Goal: Task Accomplishment & Management: Manage account settings

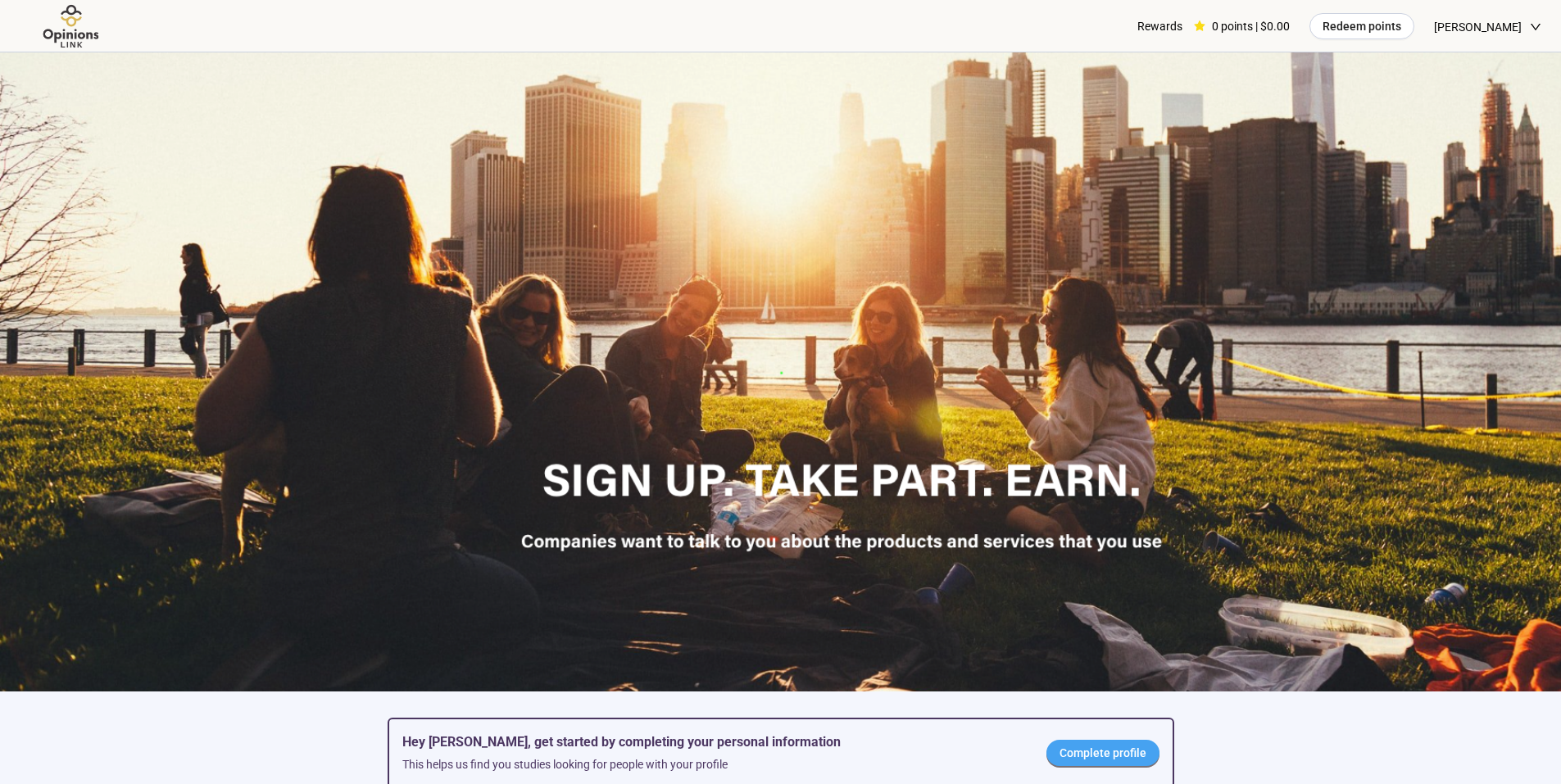
click at [1102, 758] on span "Complete profile" at bounding box center [1103, 753] width 87 height 18
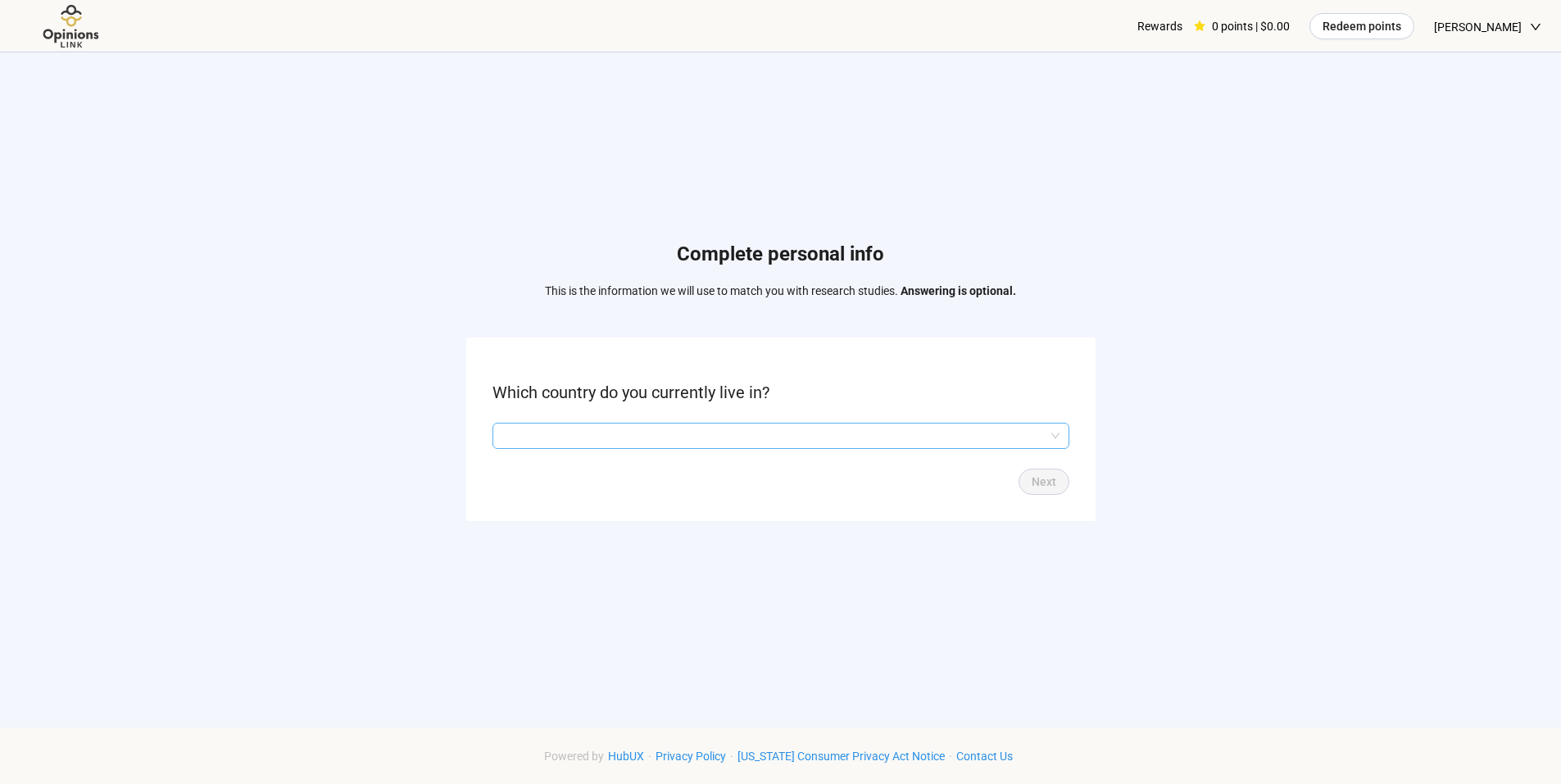
click at [955, 438] on input "search" at bounding box center [780, 436] width 558 height 25
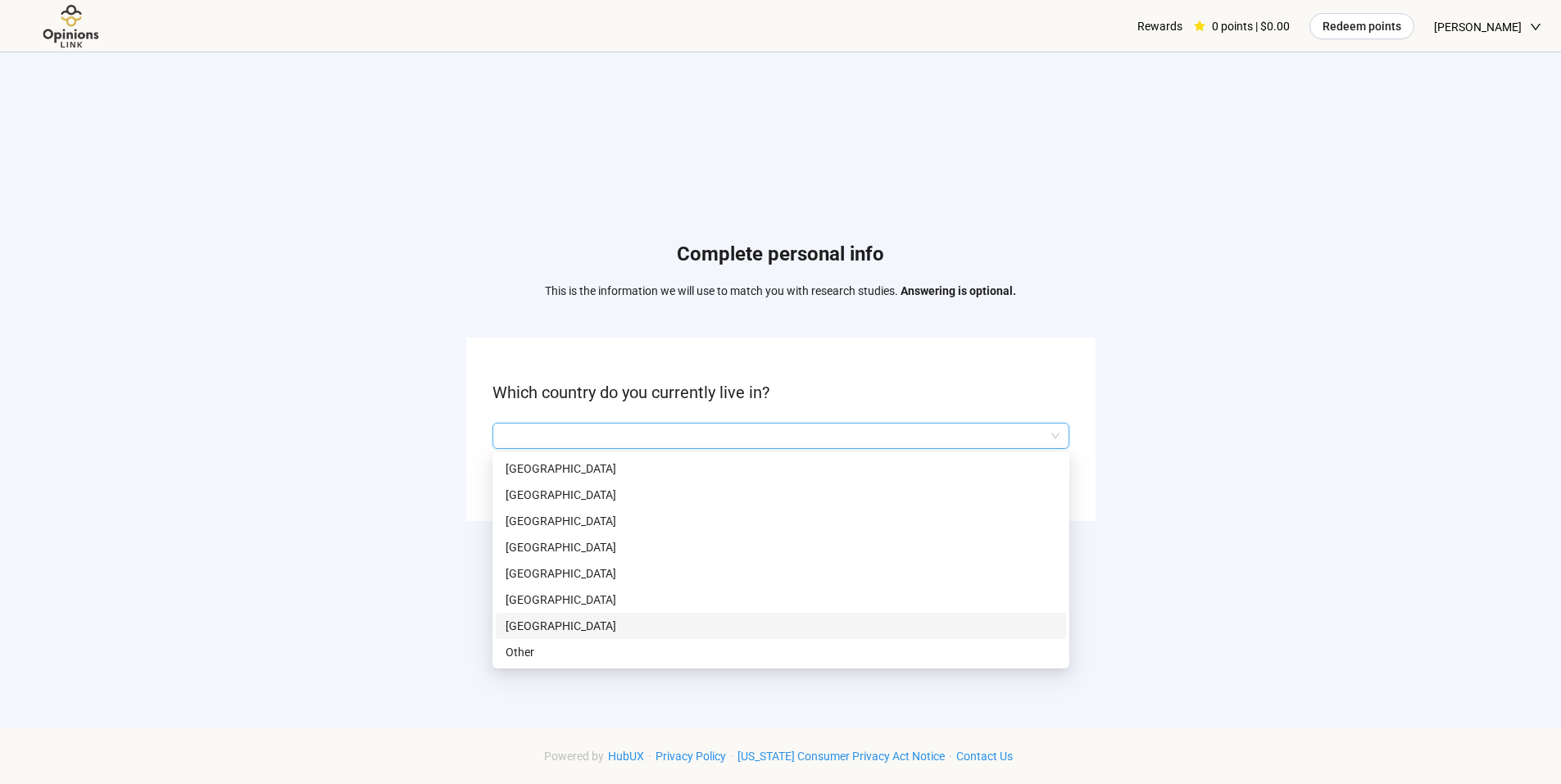
click at [581, 623] on p "[GEOGRAPHIC_DATA]" at bounding box center [781, 626] width 551 height 18
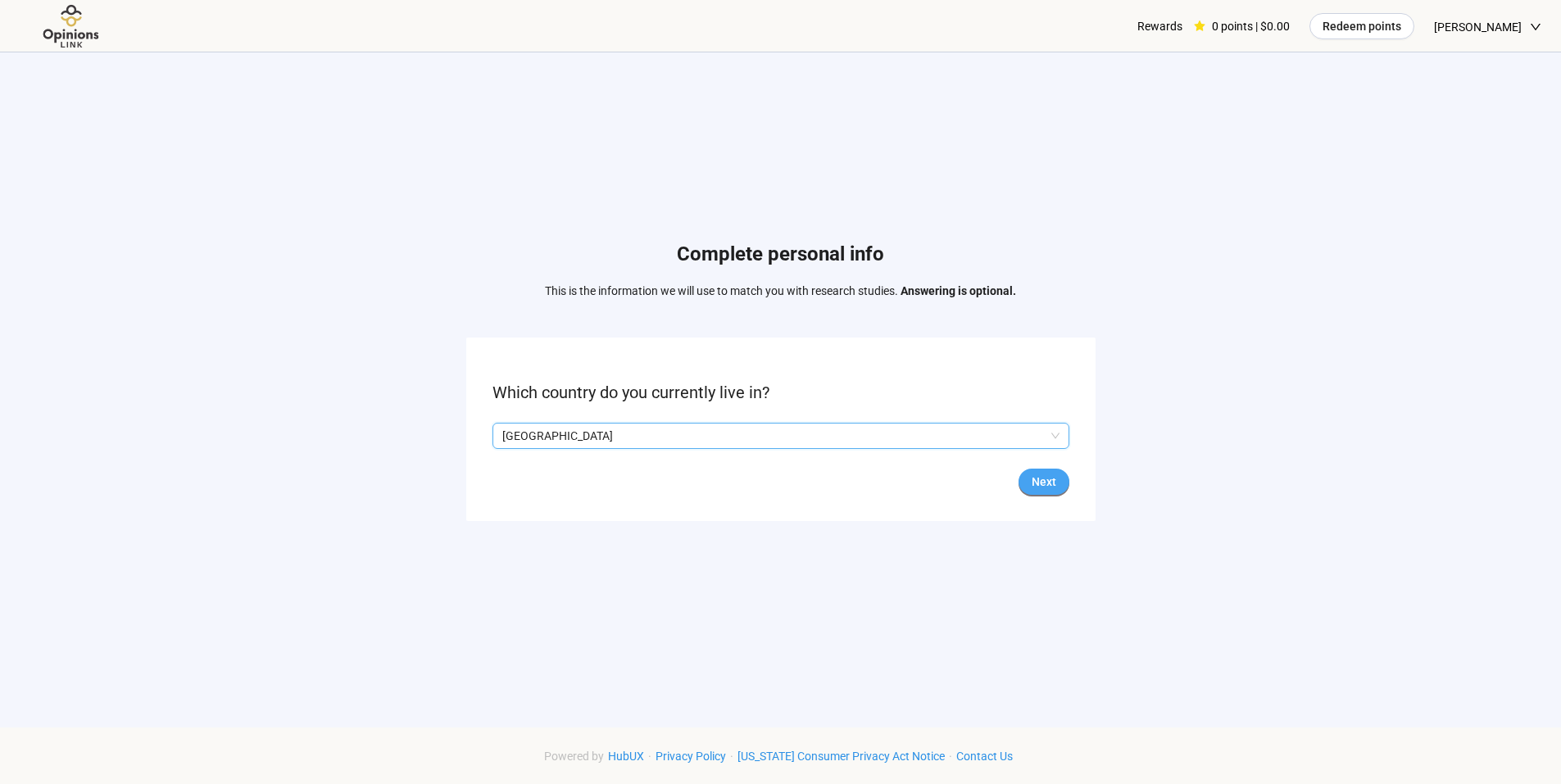
click at [1032, 474] on span "Next" at bounding box center [1044, 482] width 25 height 18
click at [957, 429] on input "search" at bounding box center [780, 436] width 558 height 25
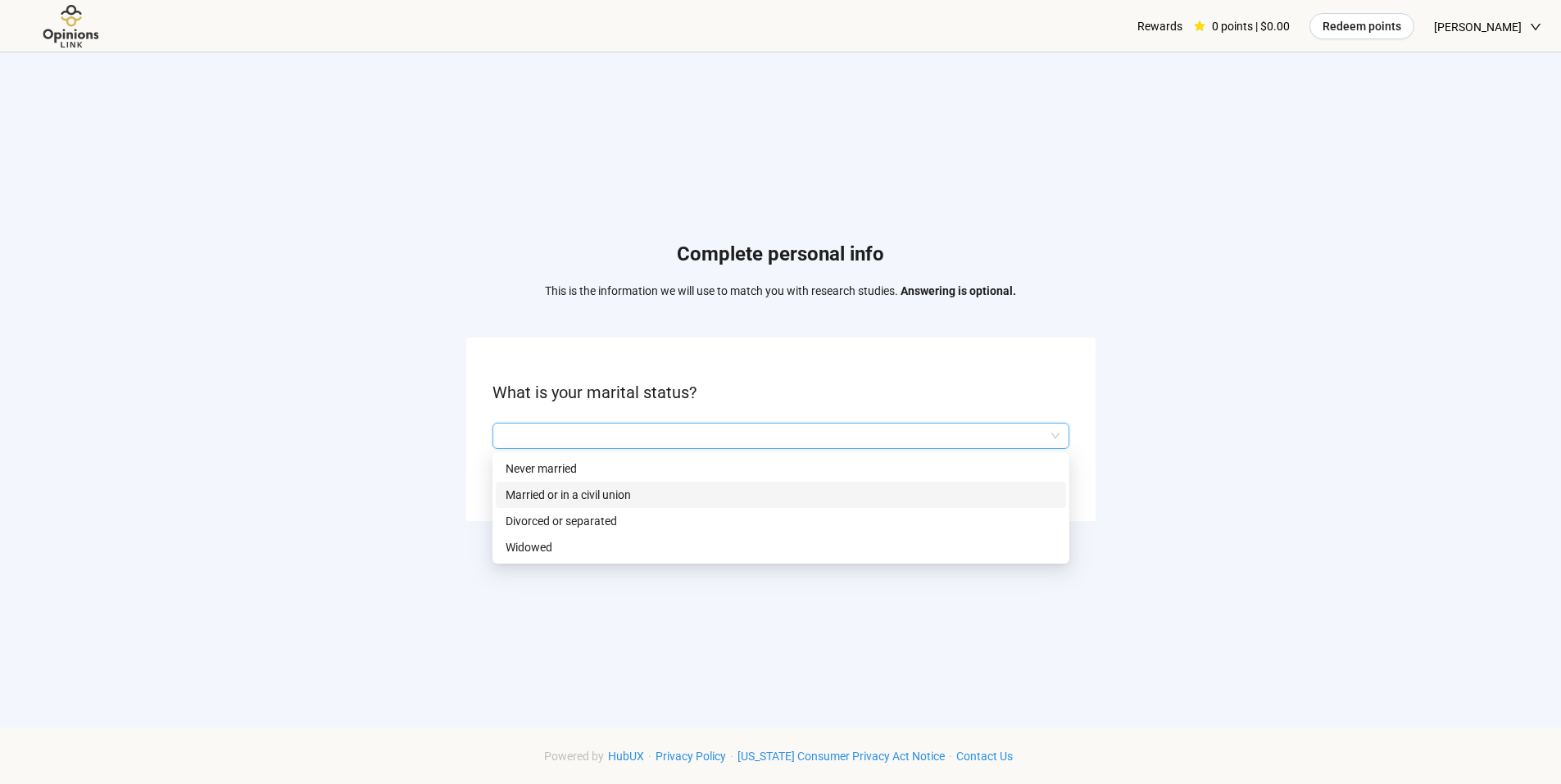
click at [594, 492] on p "Married or in a civil union" at bounding box center [781, 495] width 551 height 18
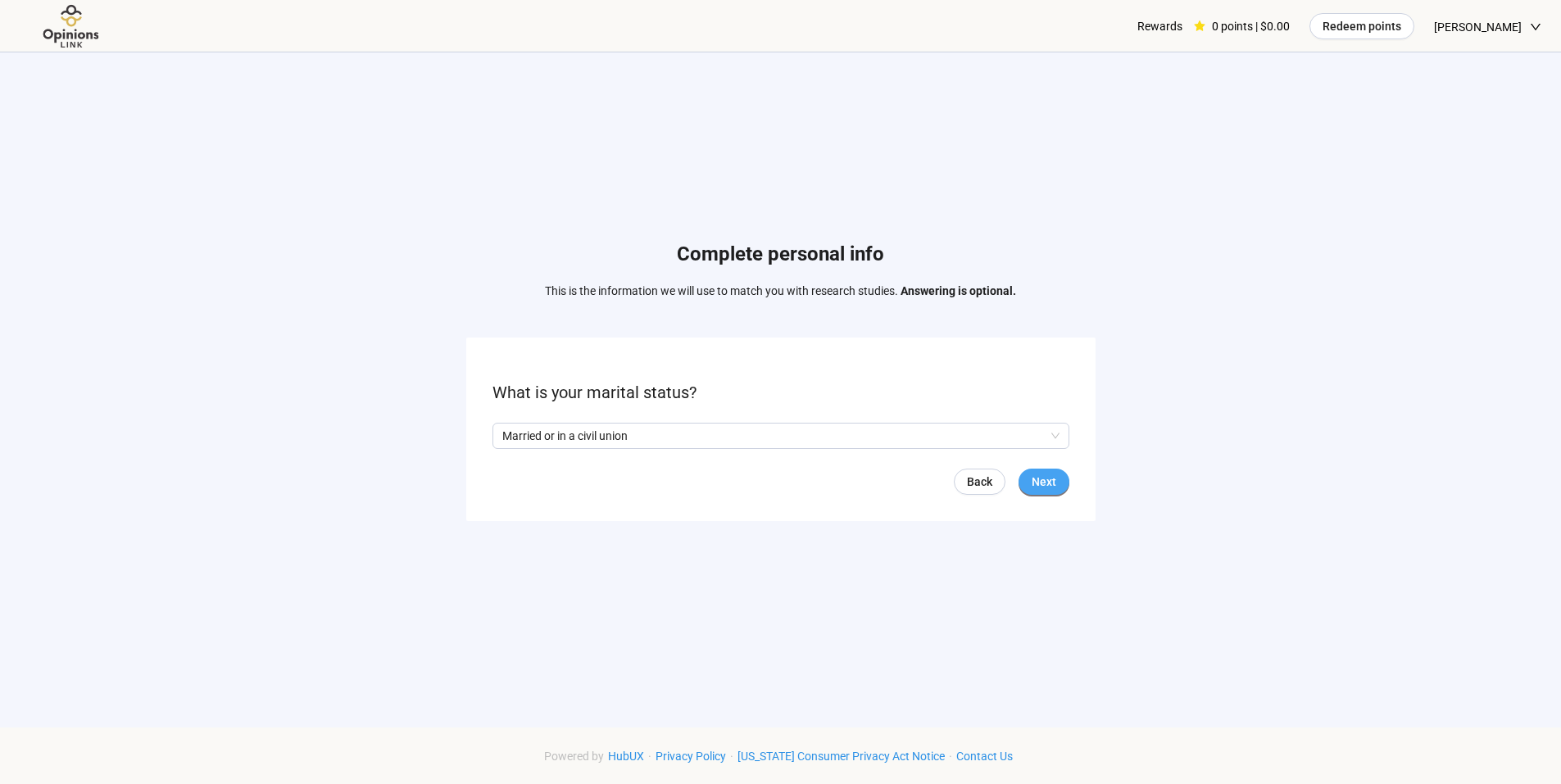
click at [1047, 476] on span "Next" at bounding box center [1044, 482] width 25 height 18
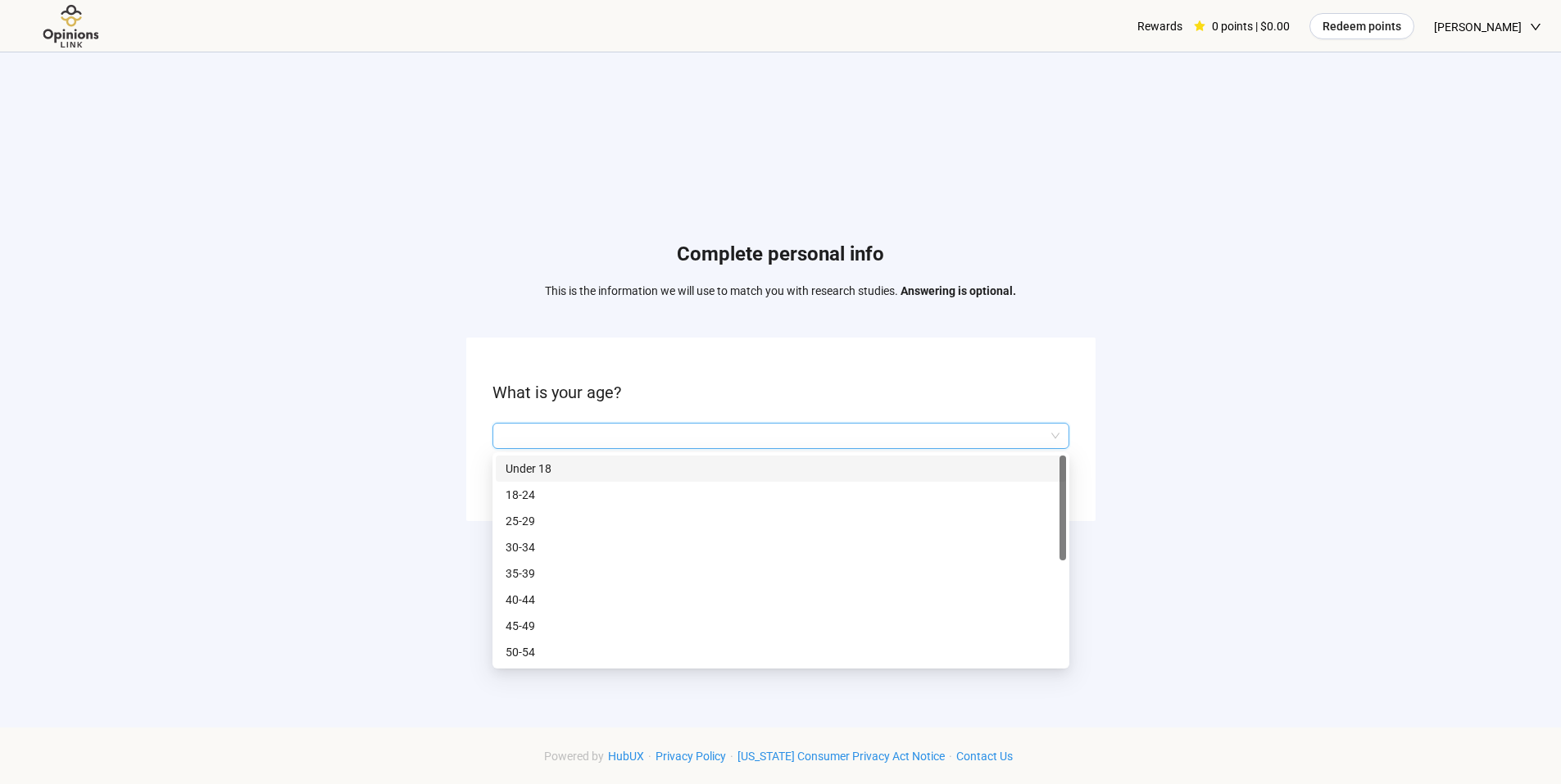
click at [697, 426] on input "search" at bounding box center [780, 436] width 558 height 25
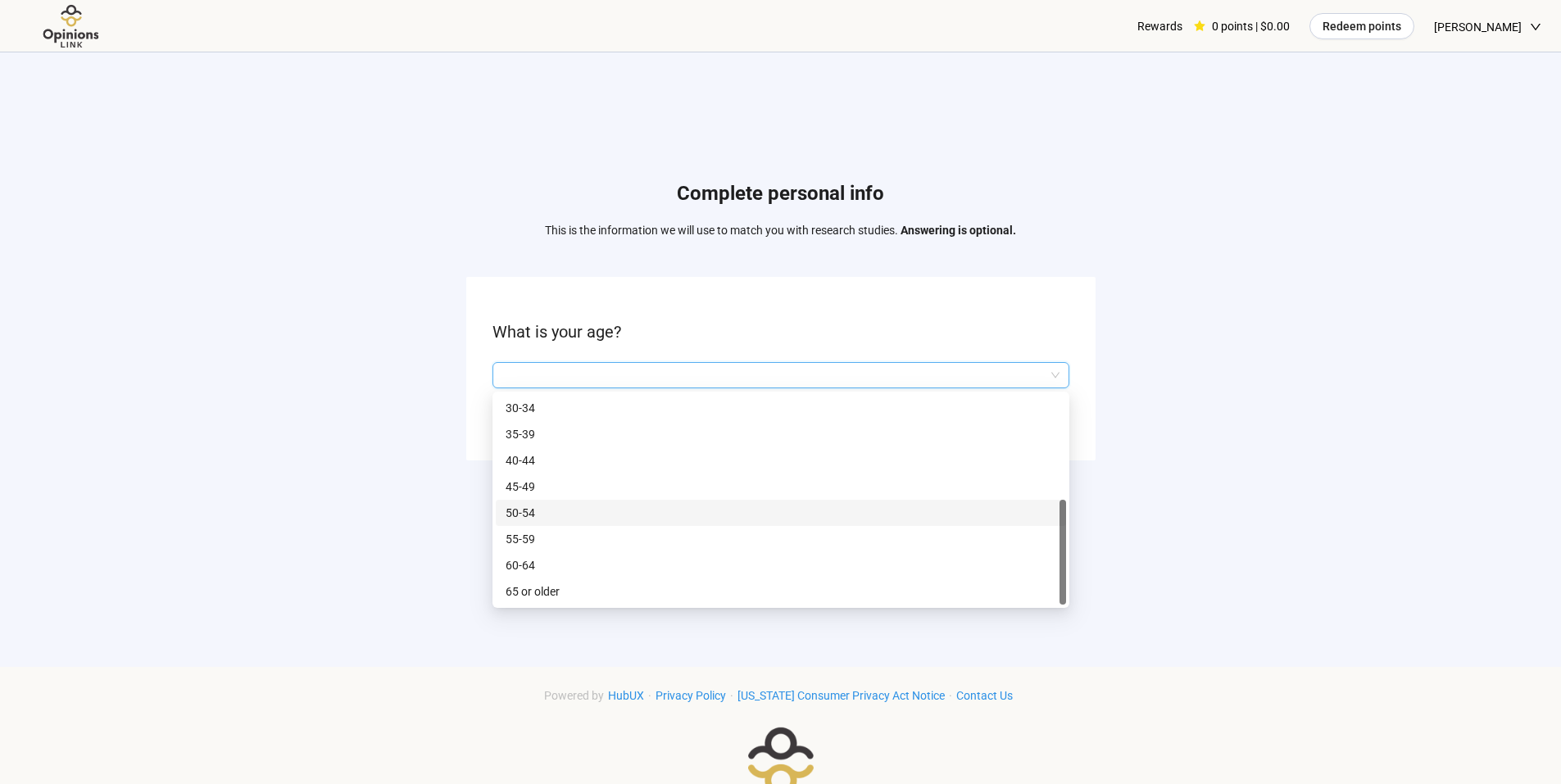
scroll to position [82, 0]
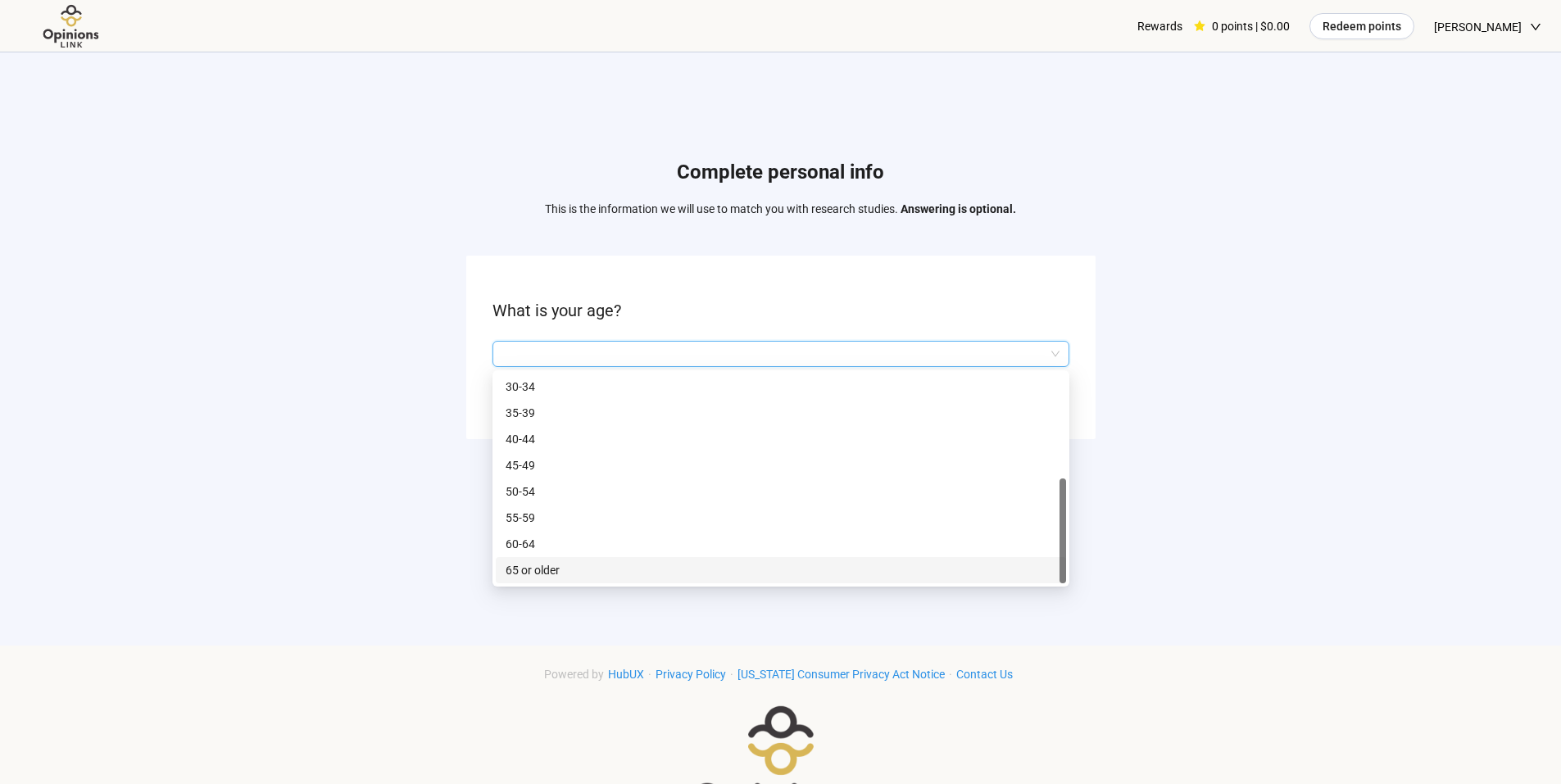
click at [549, 569] on p "65 or older" at bounding box center [781, 570] width 551 height 18
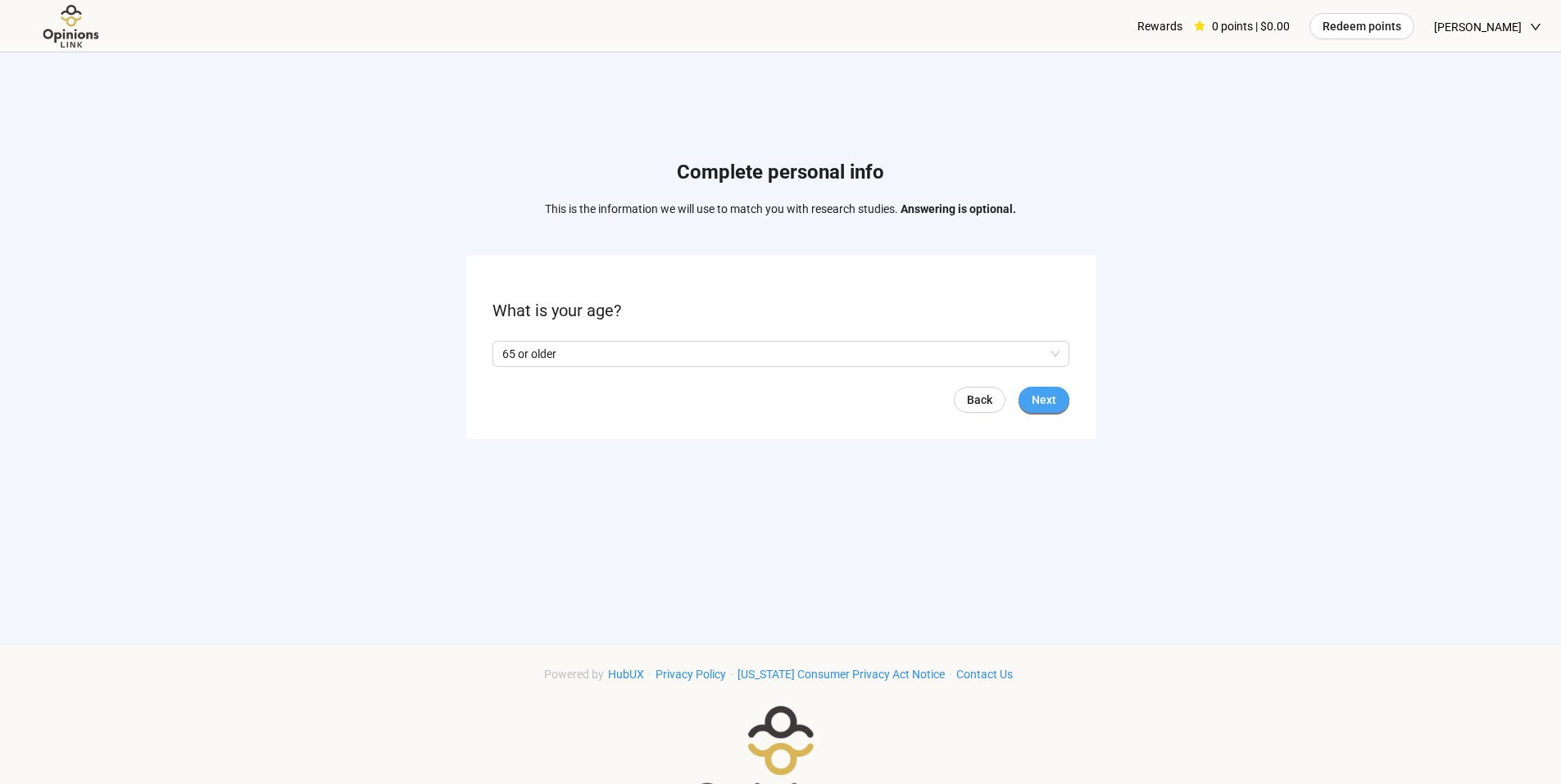
click at [1040, 398] on span "Next" at bounding box center [1044, 400] width 25 height 18
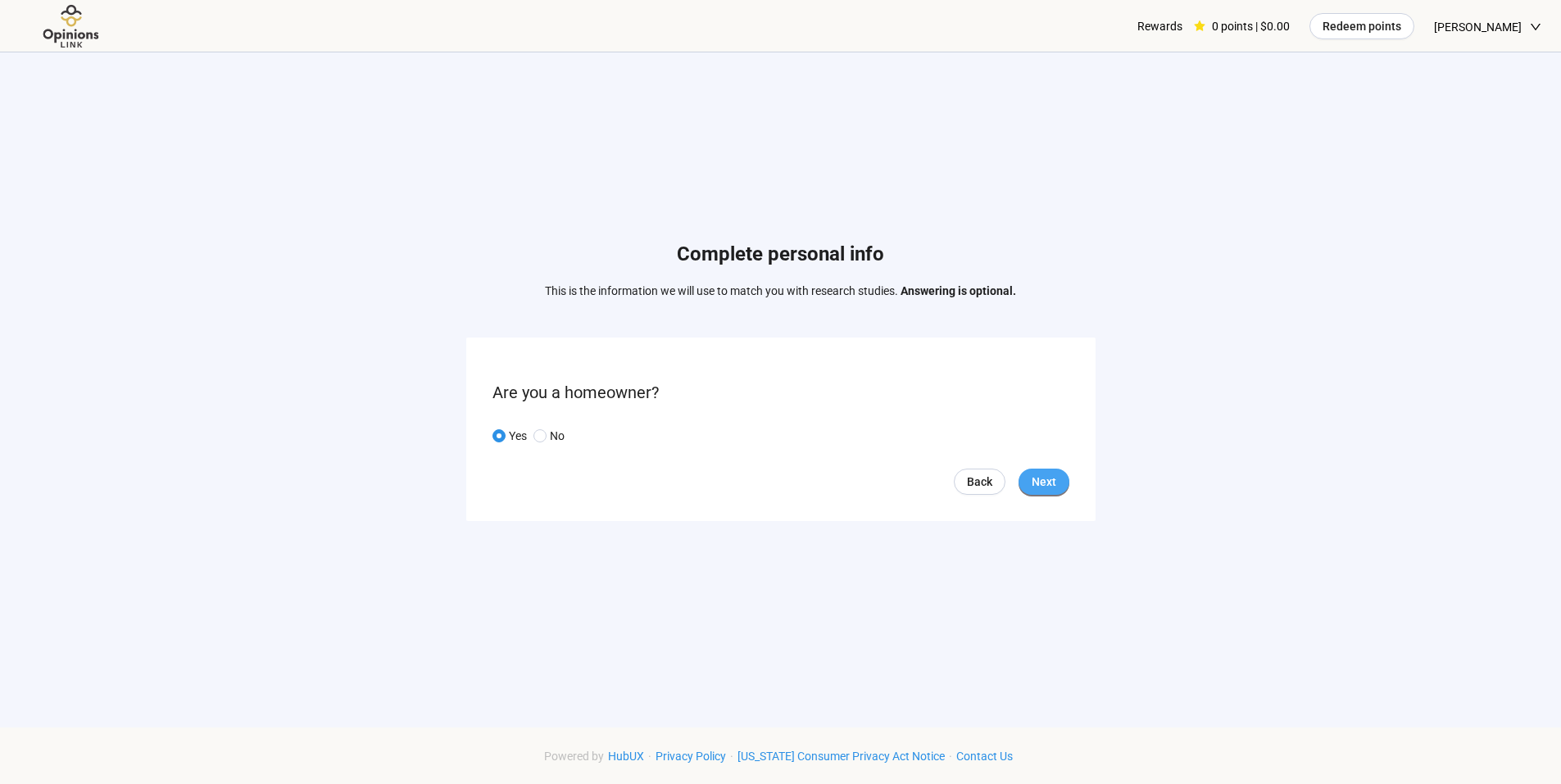
click at [1040, 480] on span "Next" at bounding box center [1044, 482] width 25 height 18
click at [865, 433] on input "search" at bounding box center [780, 436] width 558 height 25
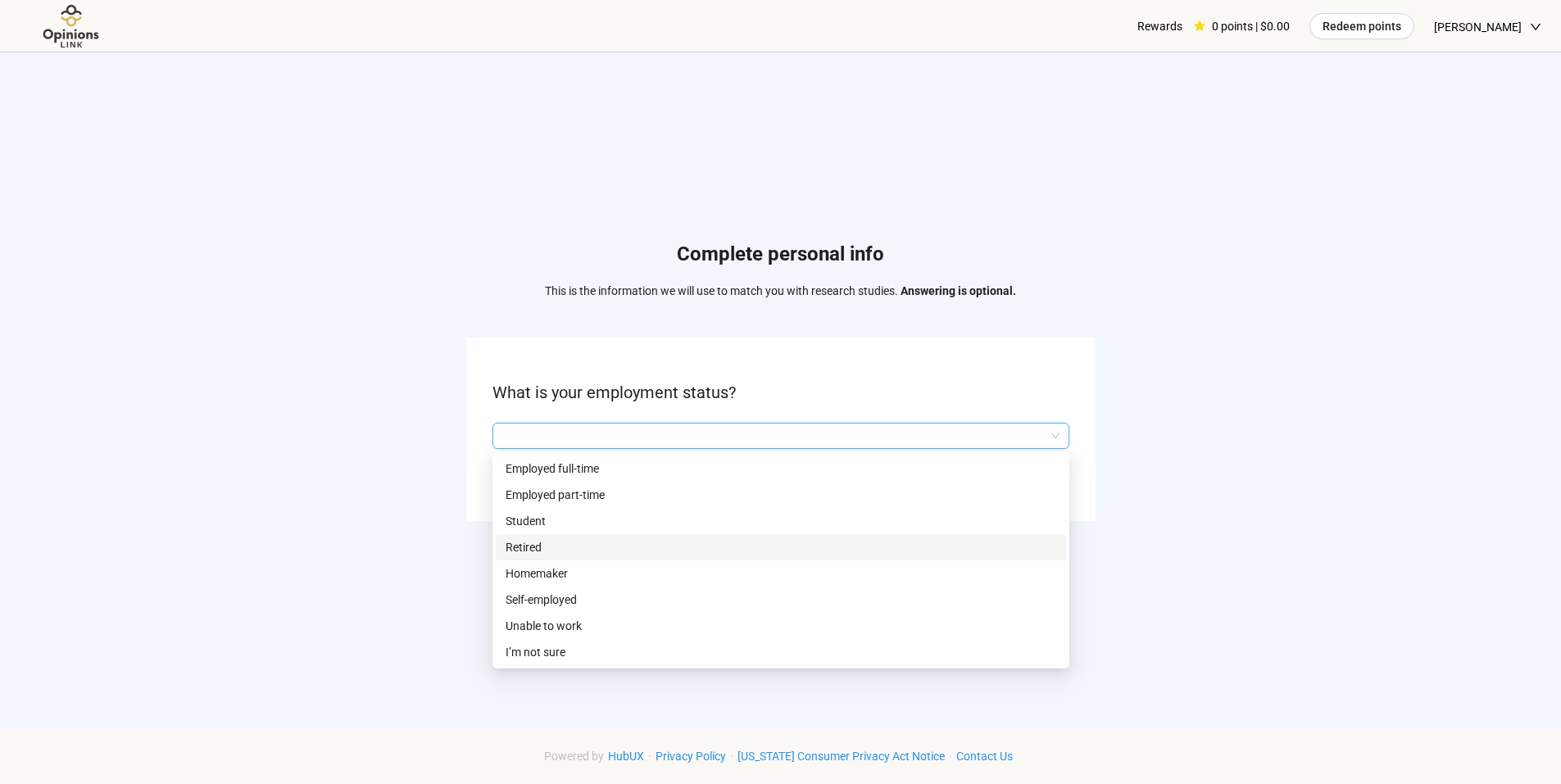
click at [528, 539] on p "Retired" at bounding box center [781, 547] width 551 height 18
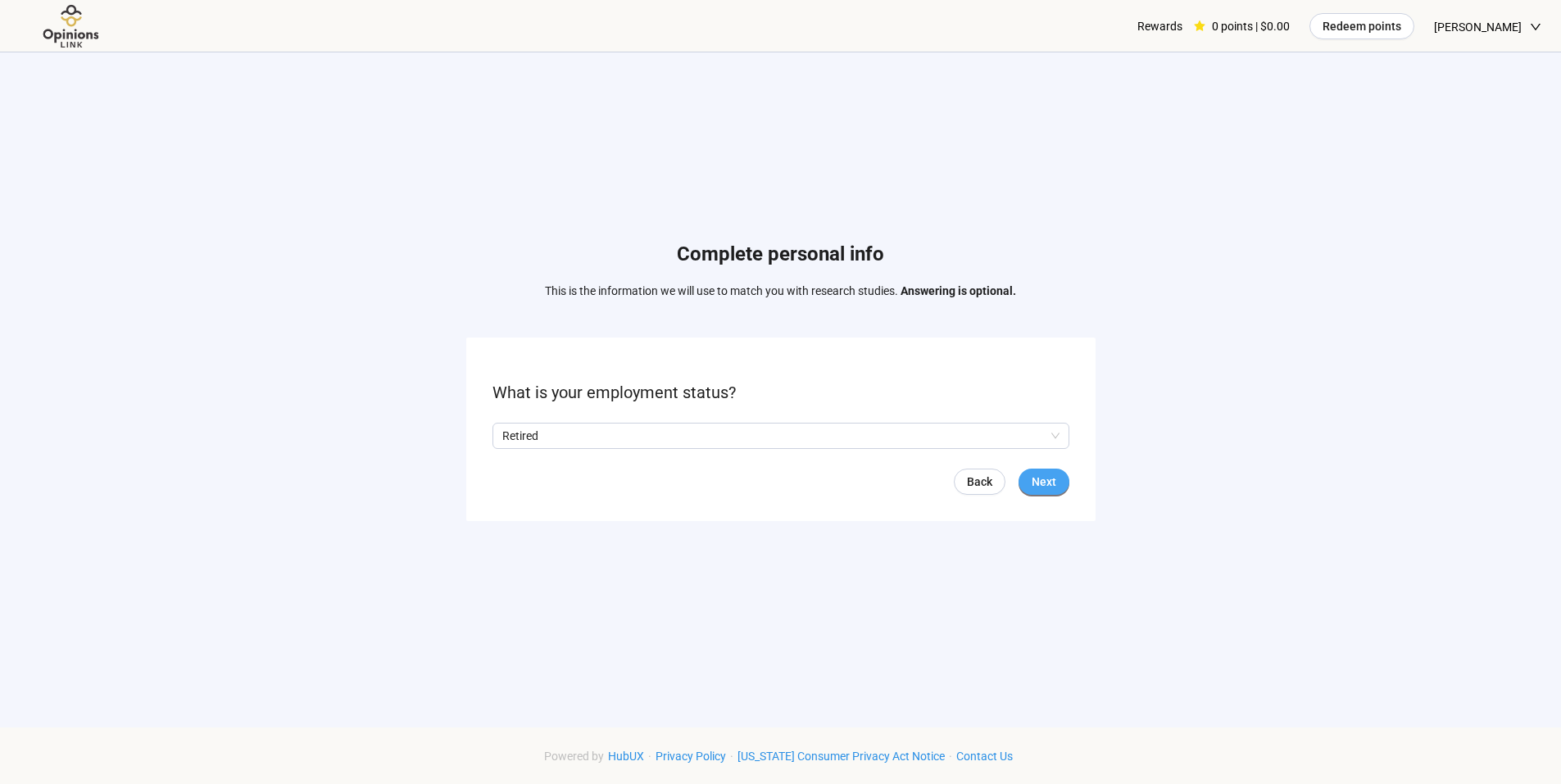
click at [1033, 477] on span "Next" at bounding box center [1044, 482] width 25 height 18
click at [941, 432] on input "search" at bounding box center [780, 436] width 558 height 25
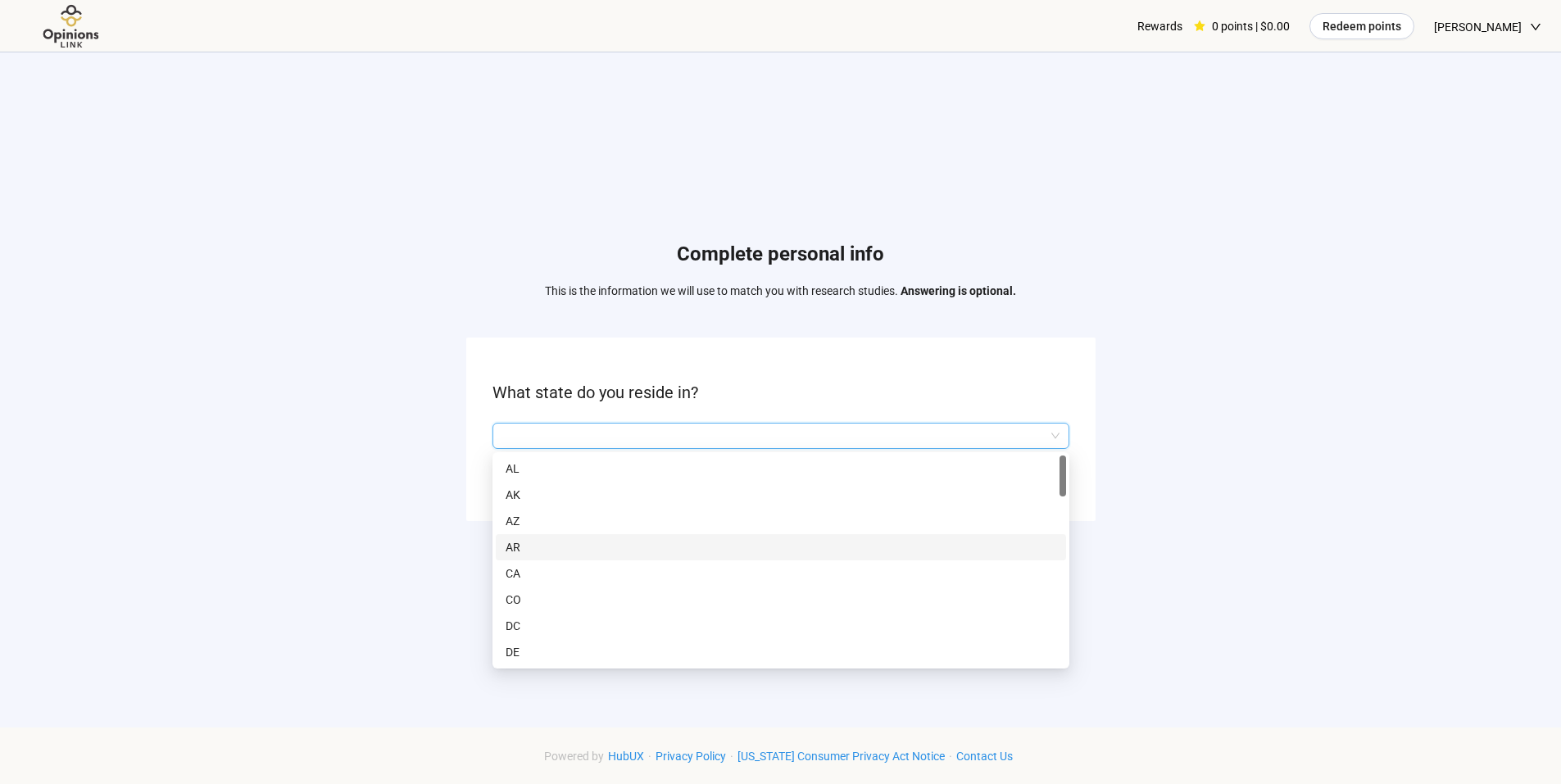
click at [760, 543] on p "AR" at bounding box center [781, 547] width 551 height 18
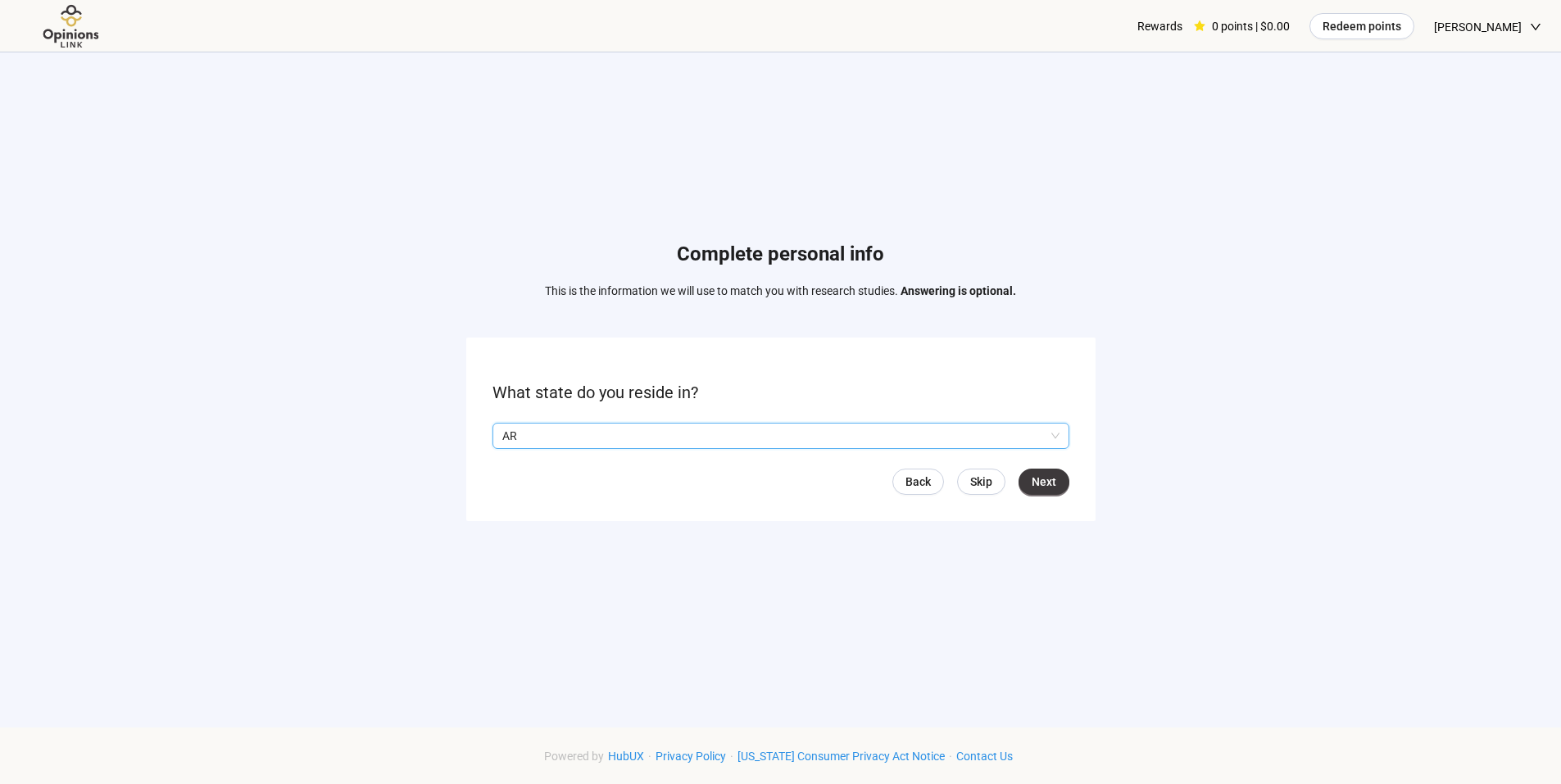
click at [698, 429] on p "AR" at bounding box center [773, 436] width 543 height 25
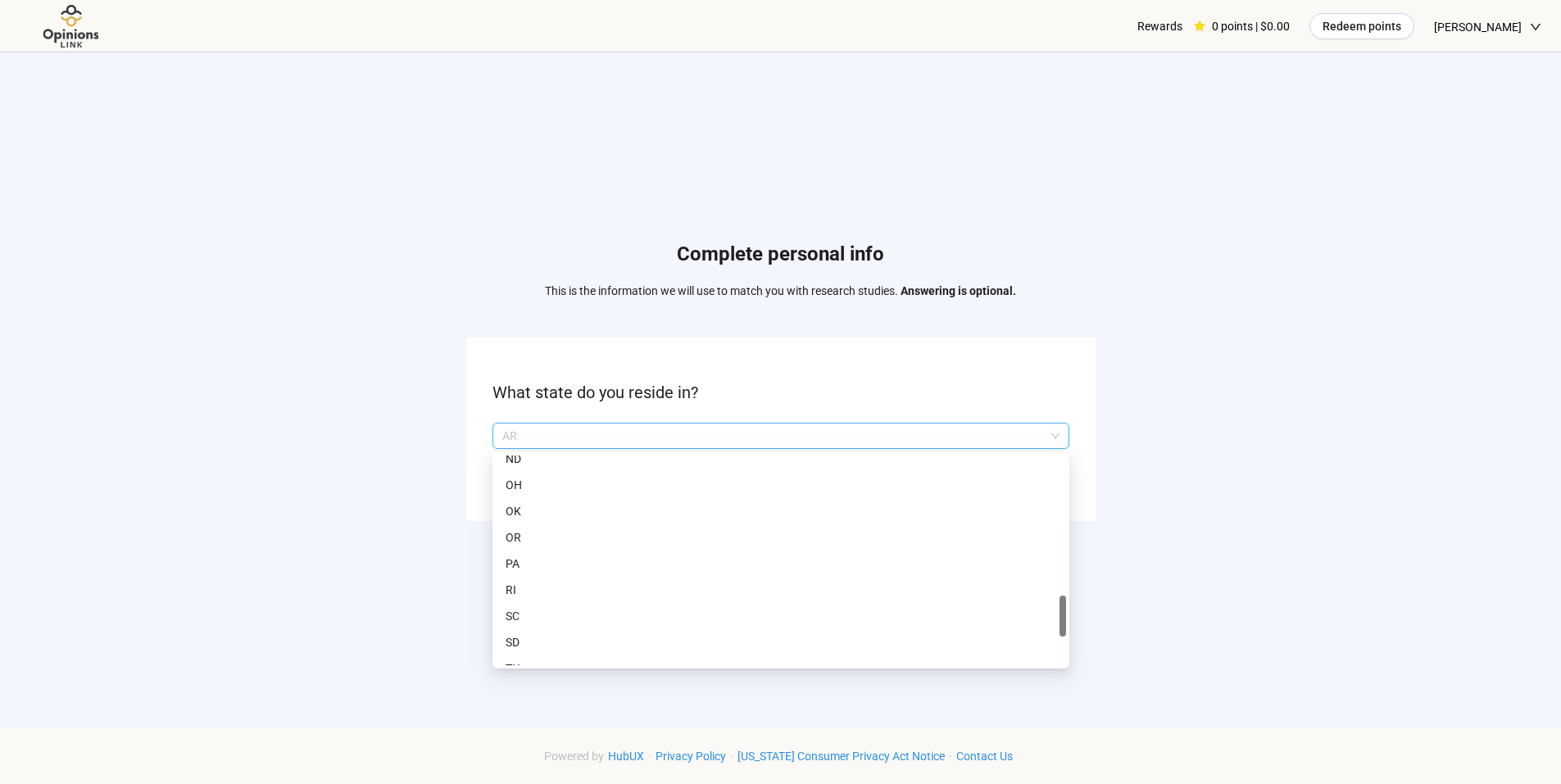
scroll to position [901, 0]
click at [513, 482] on p "OH" at bounding box center [781, 486] width 551 height 18
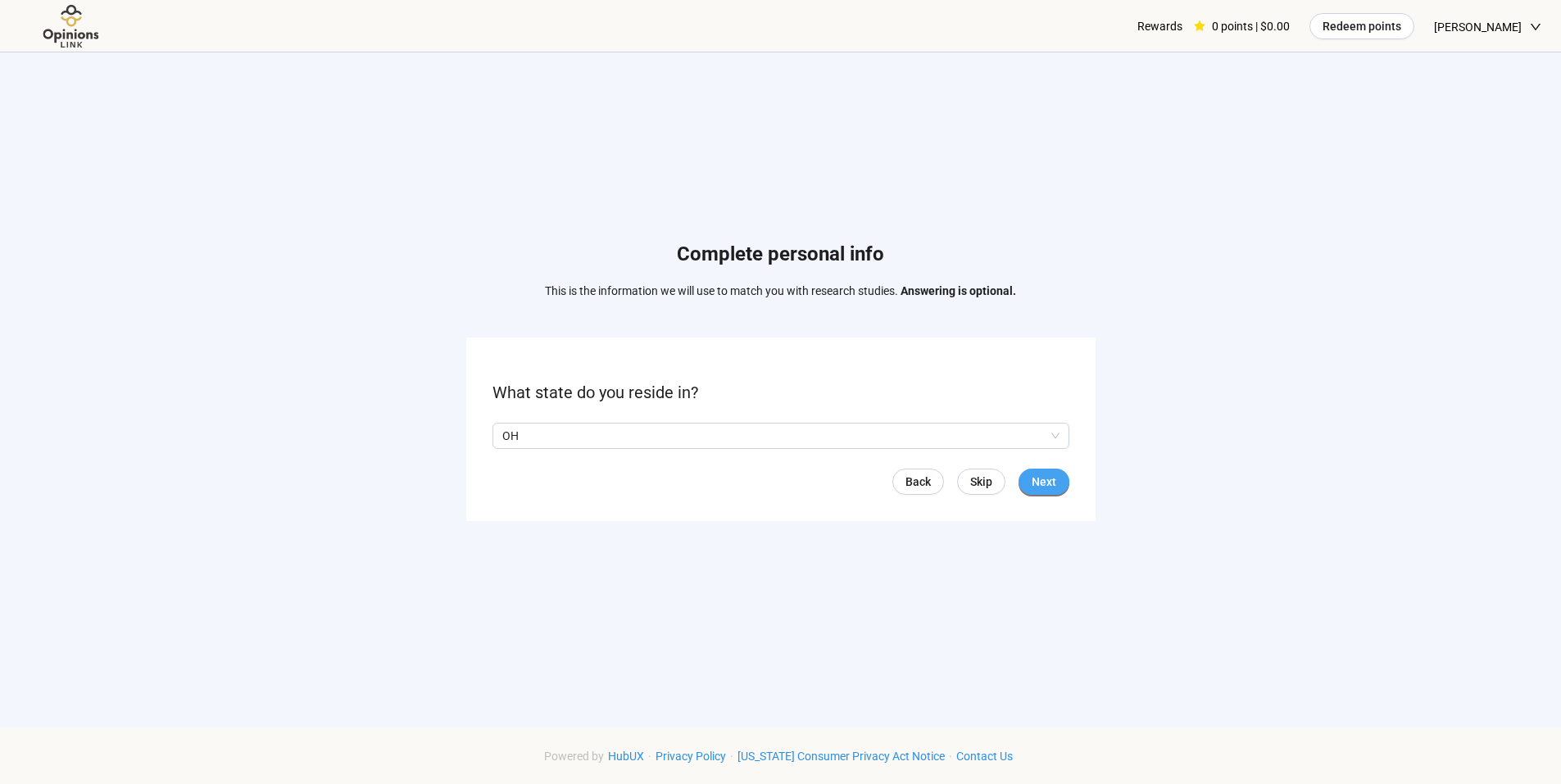
click at [1039, 480] on span "Next" at bounding box center [1044, 482] width 25 height 18
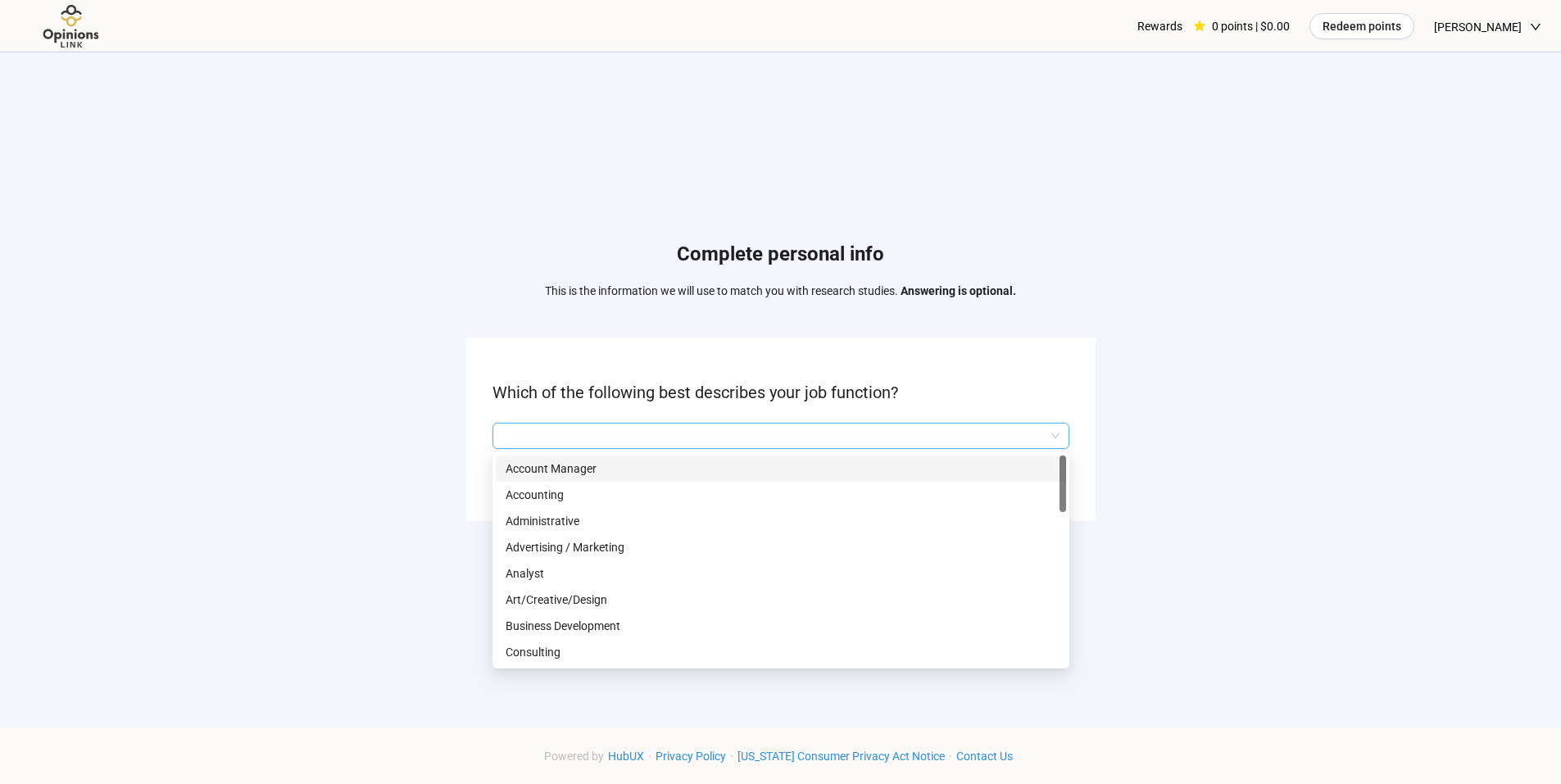
click at [771, 437] on input "search" at bounding box center [780, 436] width 558 height 25
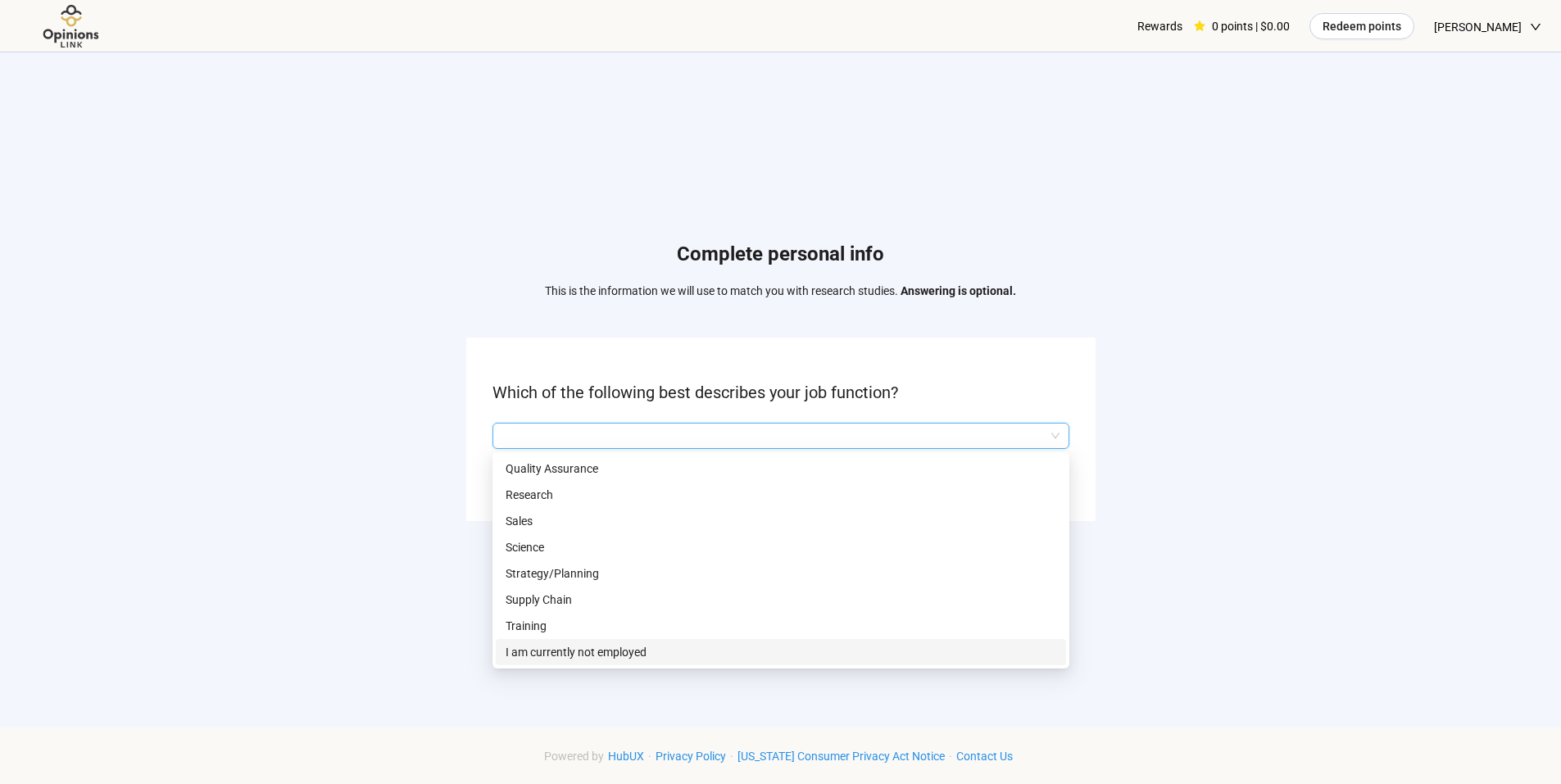
click at [628, 643] on p "I am currently not employed" at bounding box center [781, 652] width 551 height 18
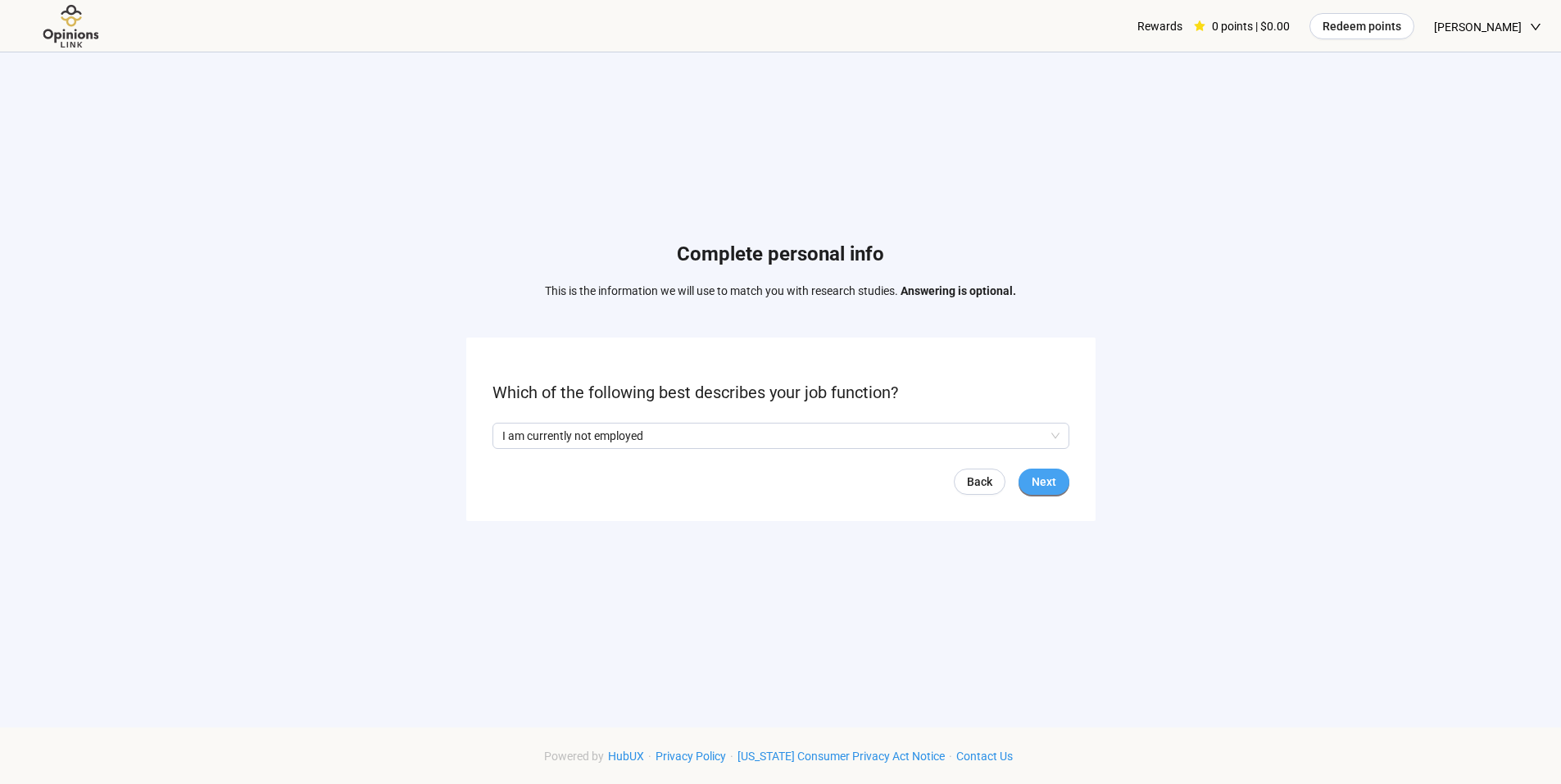
click at [1039, 474] on span "Next" at bounding box center [1044, 482] width 25 height 18
click at [752, 430] on input "search" at bounding box center [780, 436] width 558 height 25
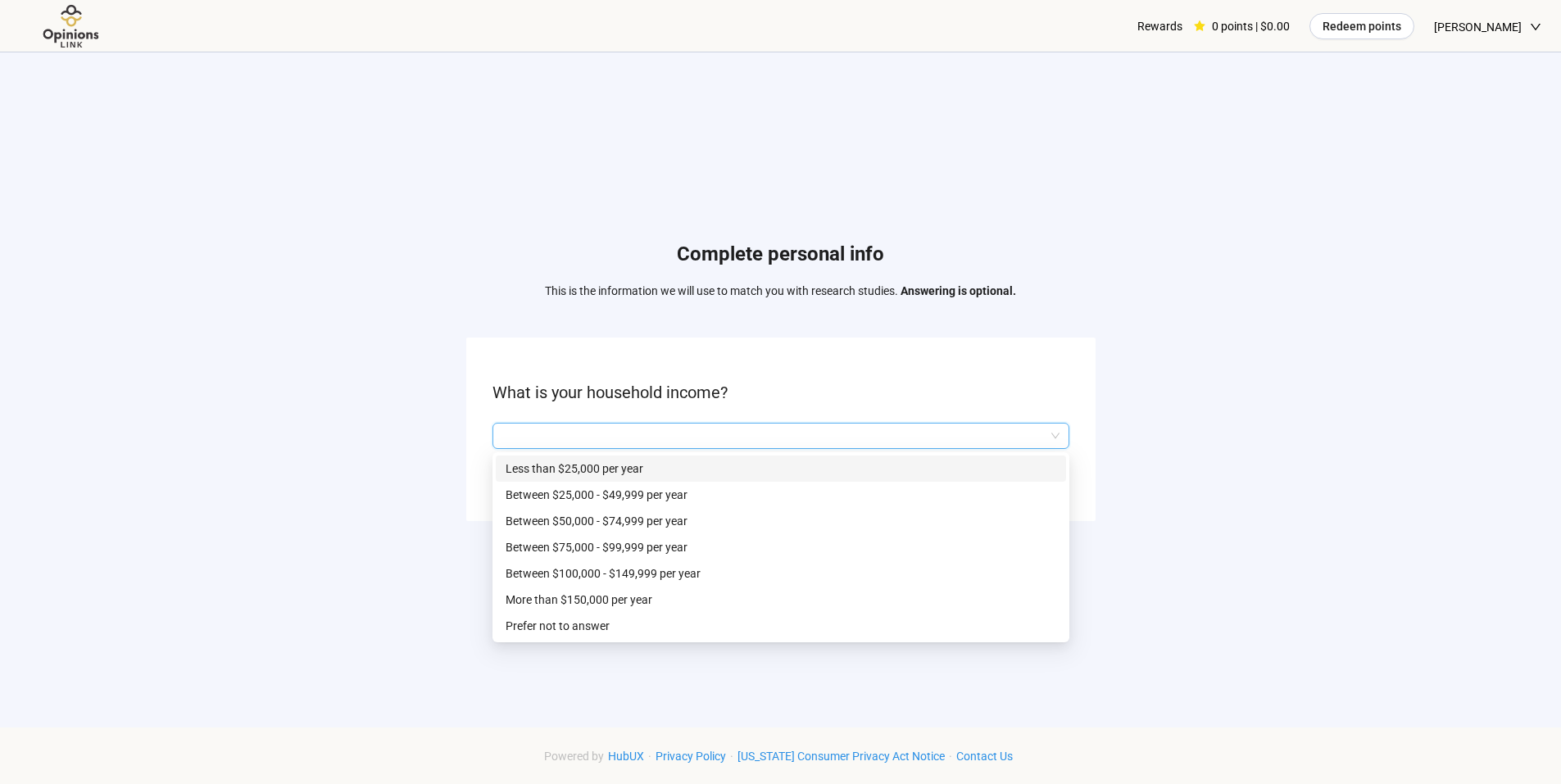
click at [715, 433] on input "search" at bounding box center [780, 436] width 558 height 25
click at [626, 566] on p "Between $100,000 - $149,999 per year" at bounding box center [781, 574] width 551 height 18
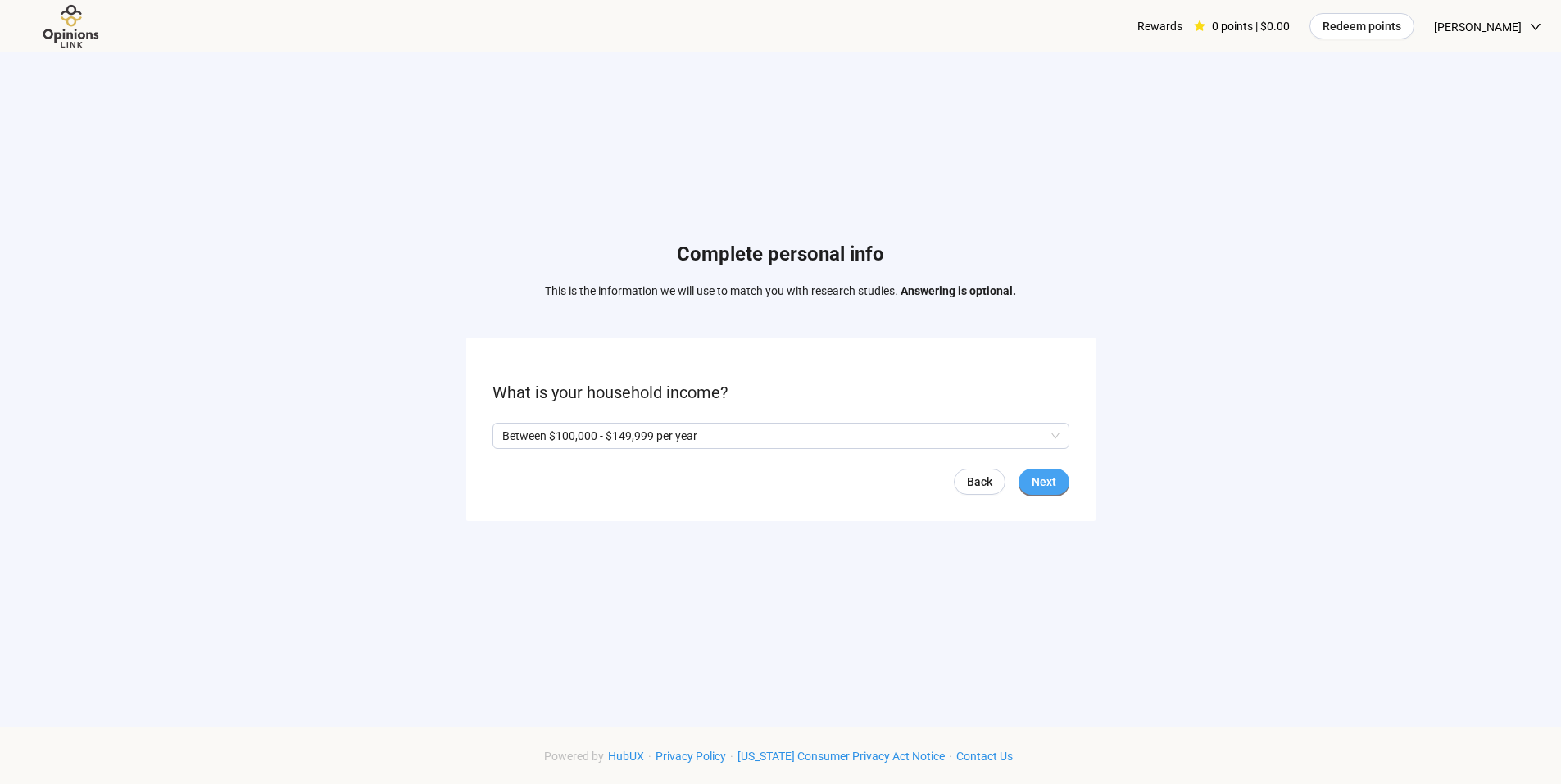
click at [1034, 474] on span "Next" at bounding box center [1044, 482] width 25 height 18
click at [1040, 476] on span "Next" at bounding box center [1044, 482] width 25 height 18
click at [1030, 436] on input "search" at bounding box center [780, 436] width 558 height 25
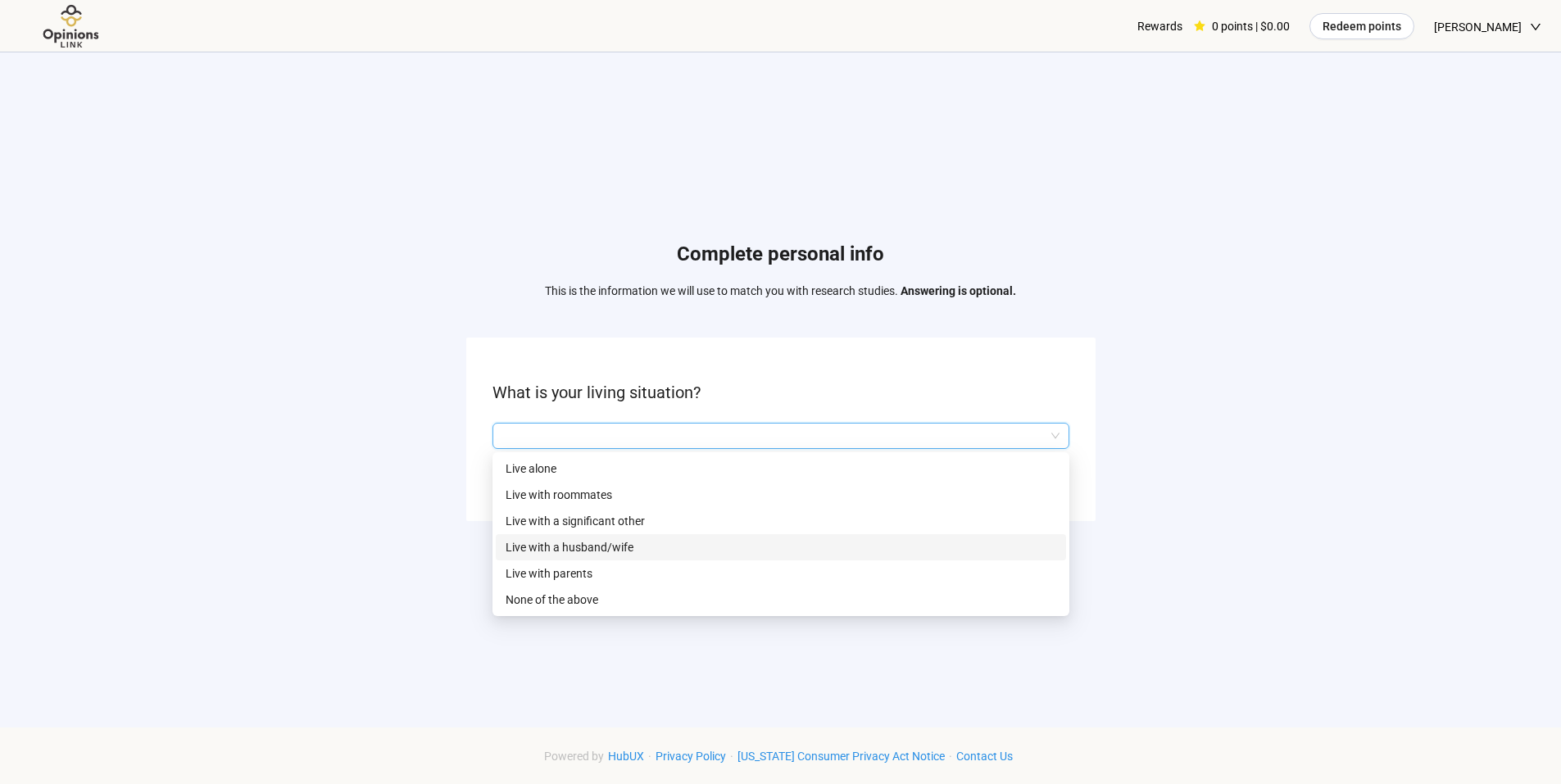
click at [586, 543] on p "Live with a husband/wife" at bounding box center [781, 547] width 551 height 18
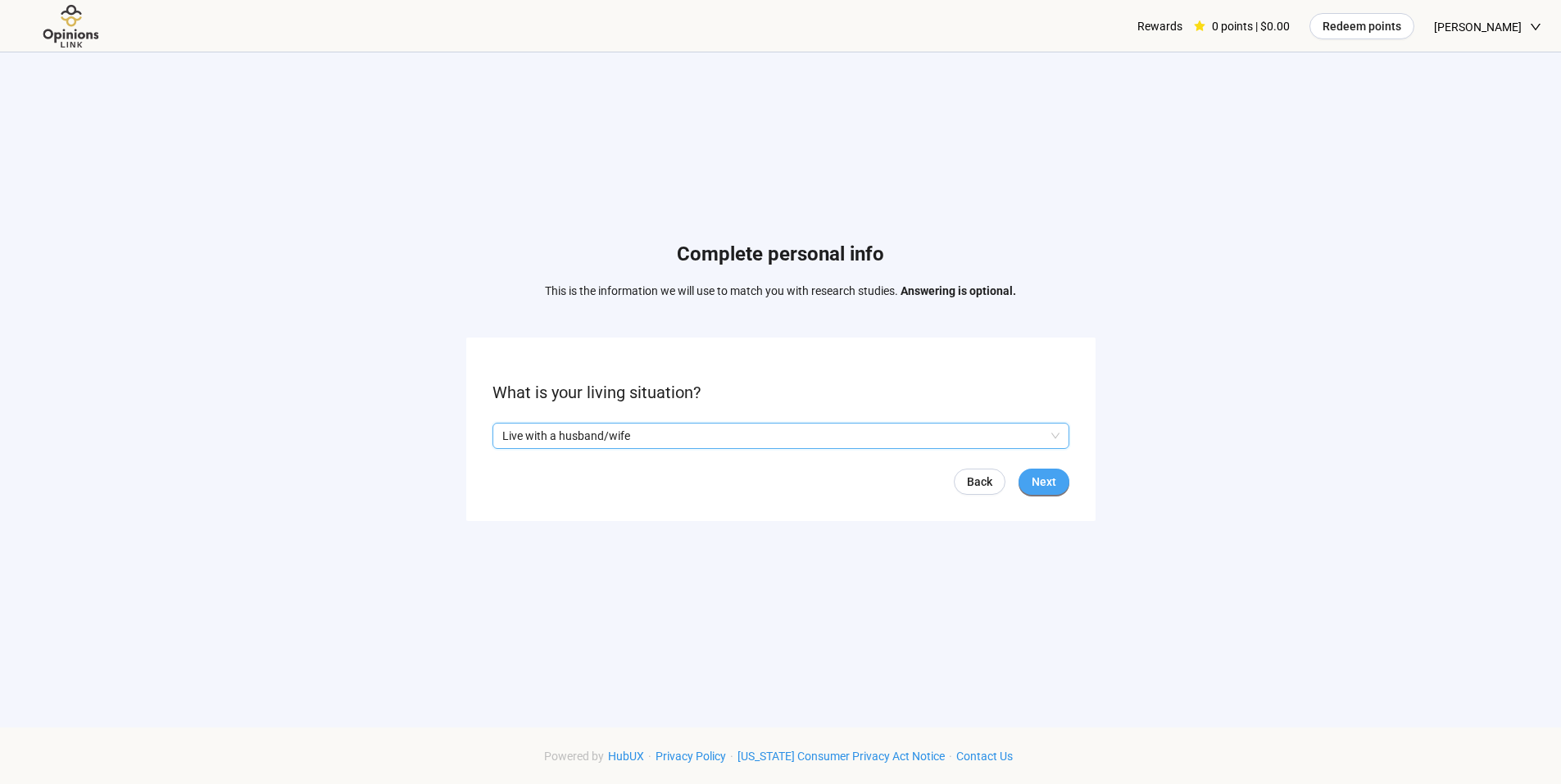
click at [1036, 481] on span "Next" at bounding box center [1044, 482] width 25 height 18
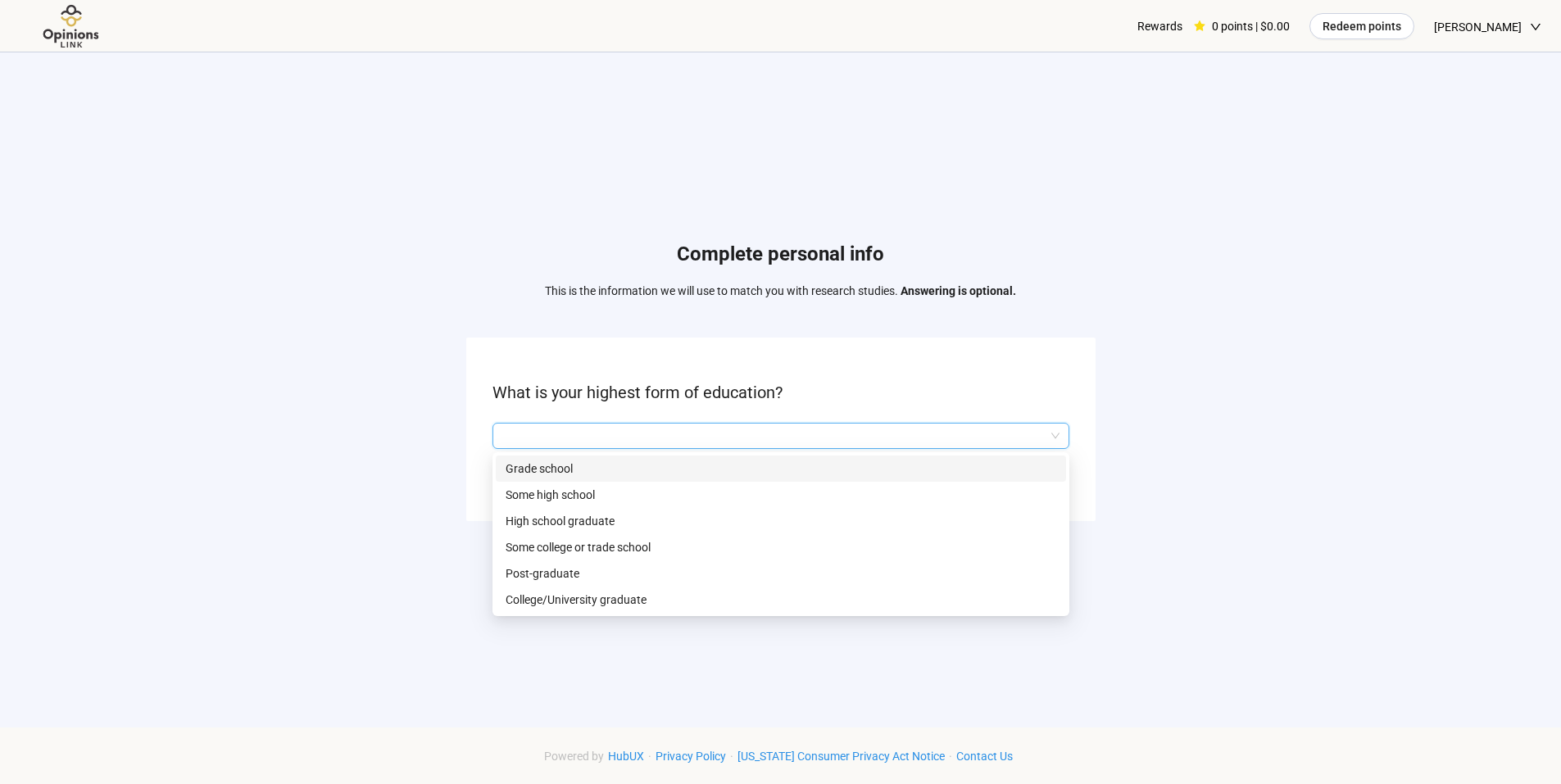
click at [1025, 432] on input "search" at bounding box center [780, 436] width 558 height 25
click at [624, 602] on p "College/University graduate" at bounding box center [781, 600] width 551 height 18
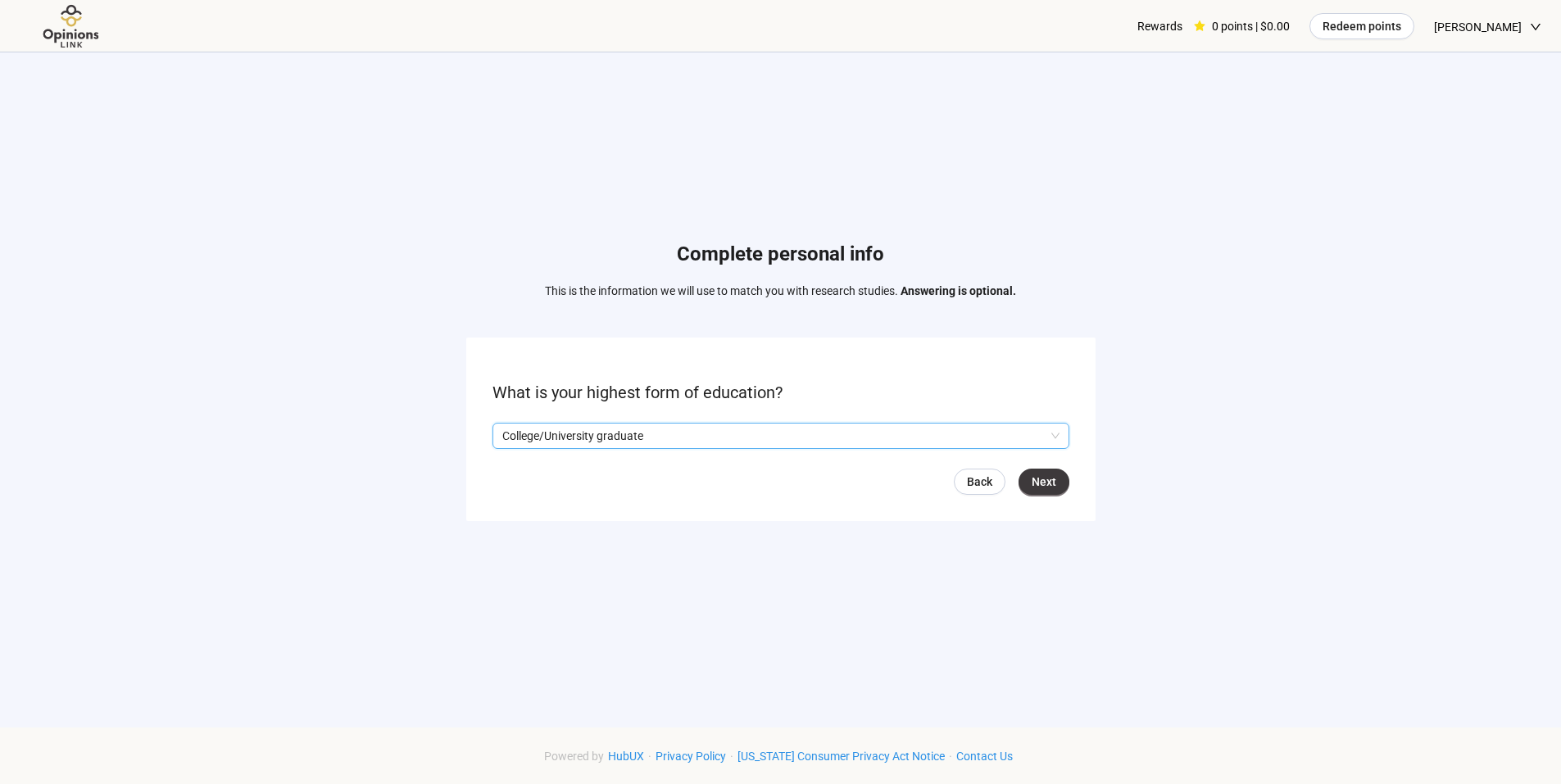
click at [926, 433] on p "College/University graduate" at bounding box center [773, 436] width 543 height 25
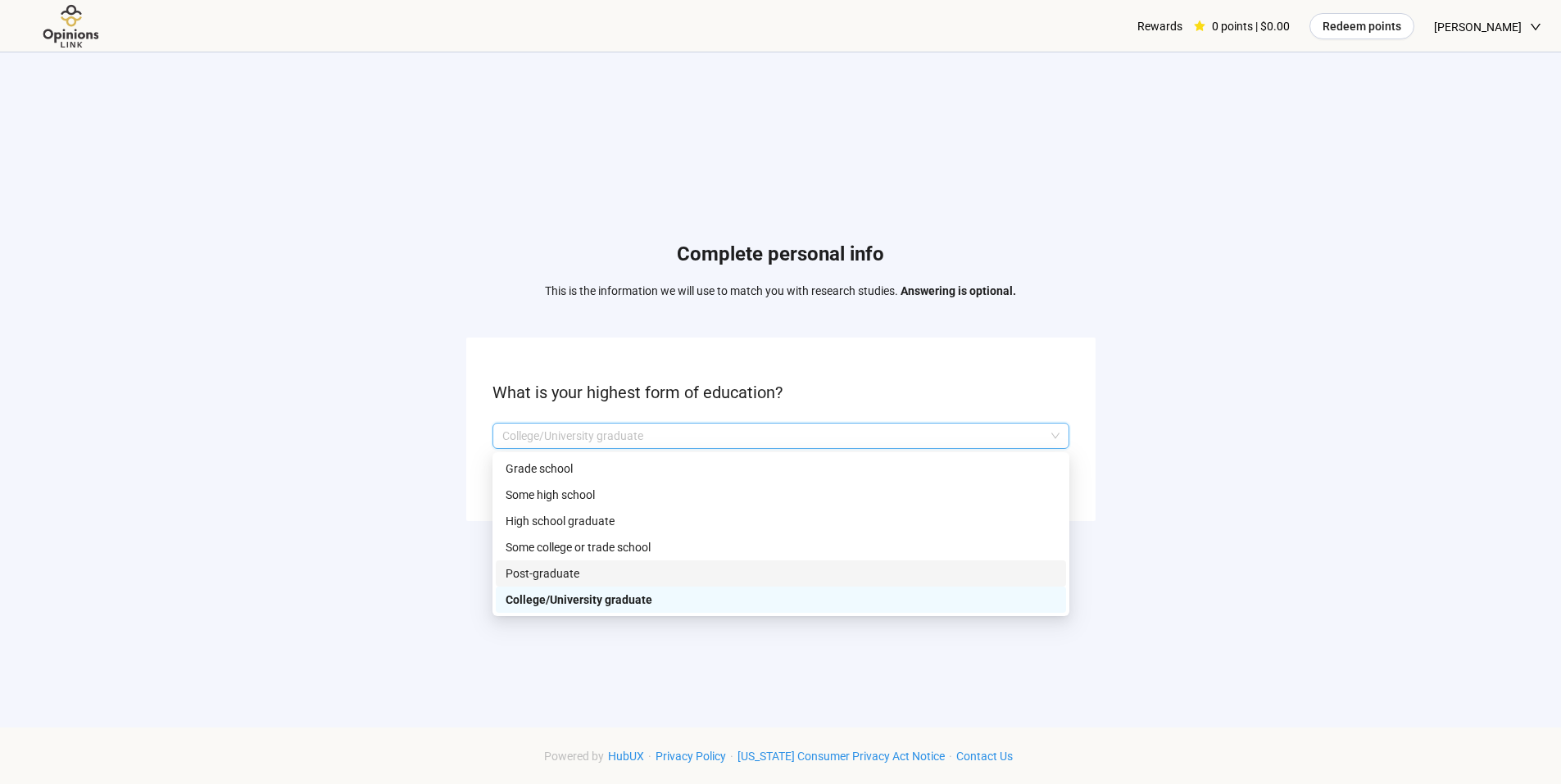
click at [566, 572] on p "Post-graduate" at bounding box center [781, 574] width 551 height 18
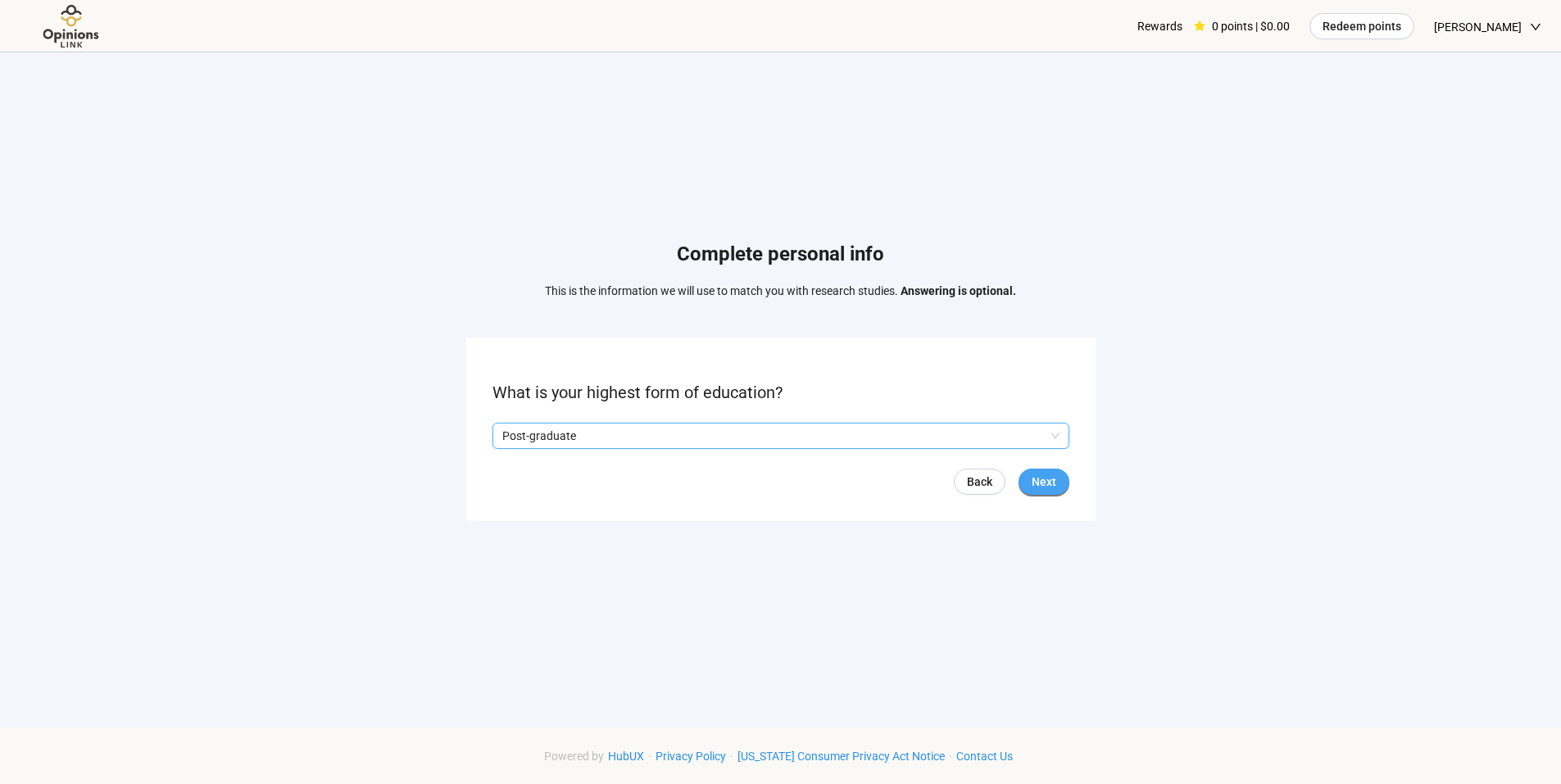
click at [1035, 474] on span "Next" at bounding box center [1044, 482] width 25 height 18
click at [794, 431] on input "search" at bounding box center [780, 436] width 558 height 25
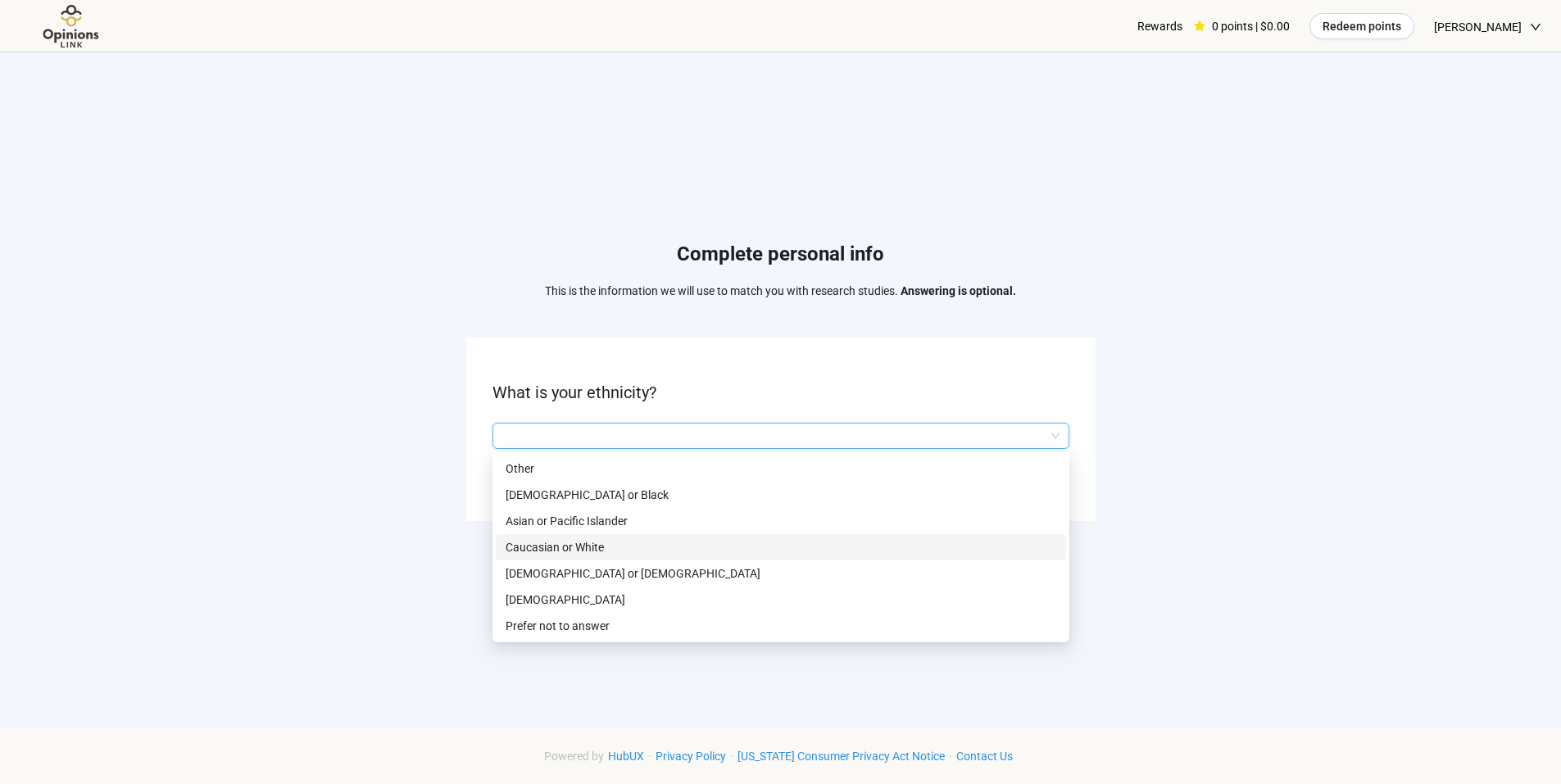
click at [559, 540] on p "Caucasian or White" at bounding box center [781, 547] width 551 height 18
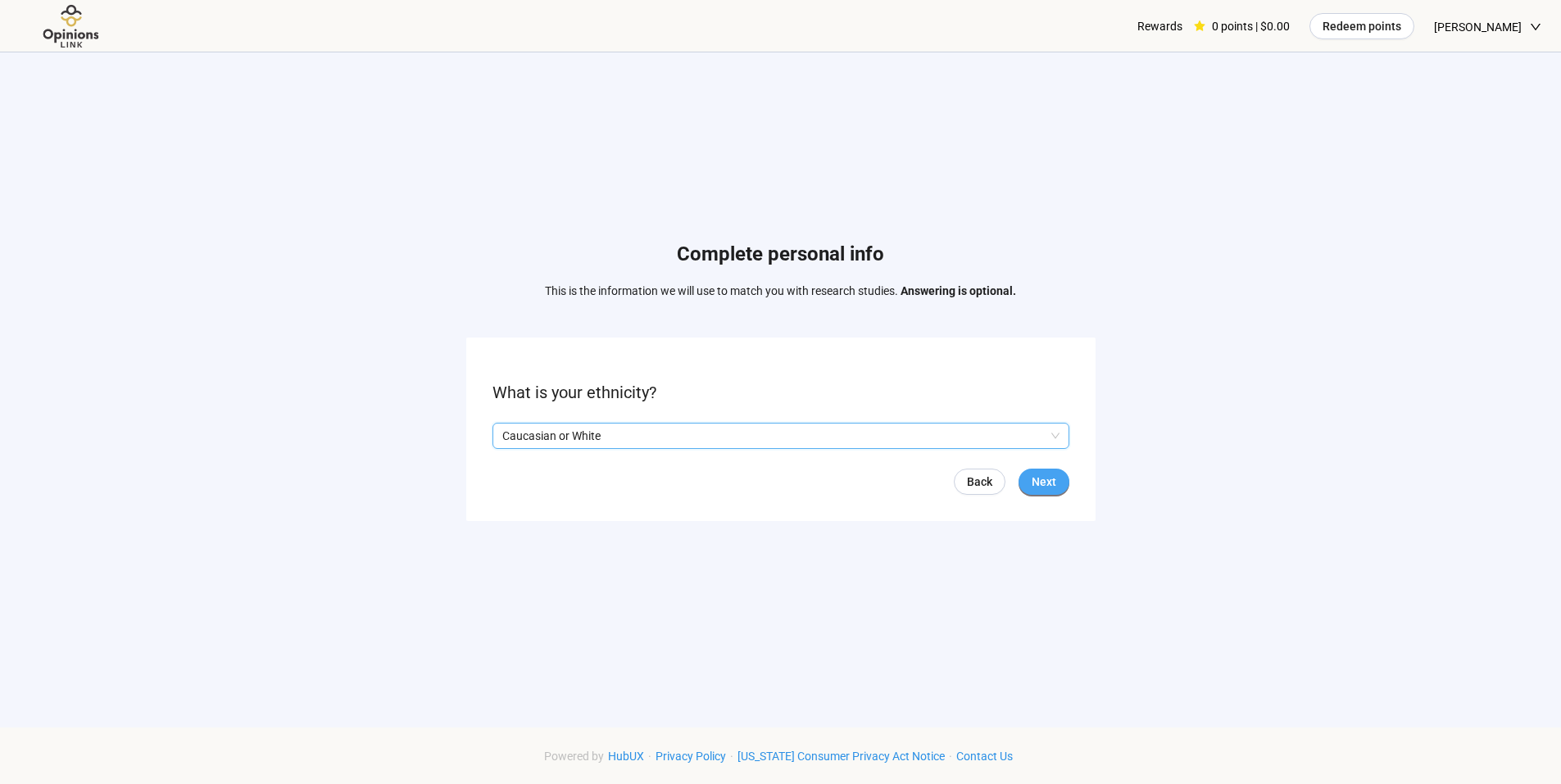
click at [1039, 469] on button "Next" at bounding box center [1043, 482] width 51 height 26
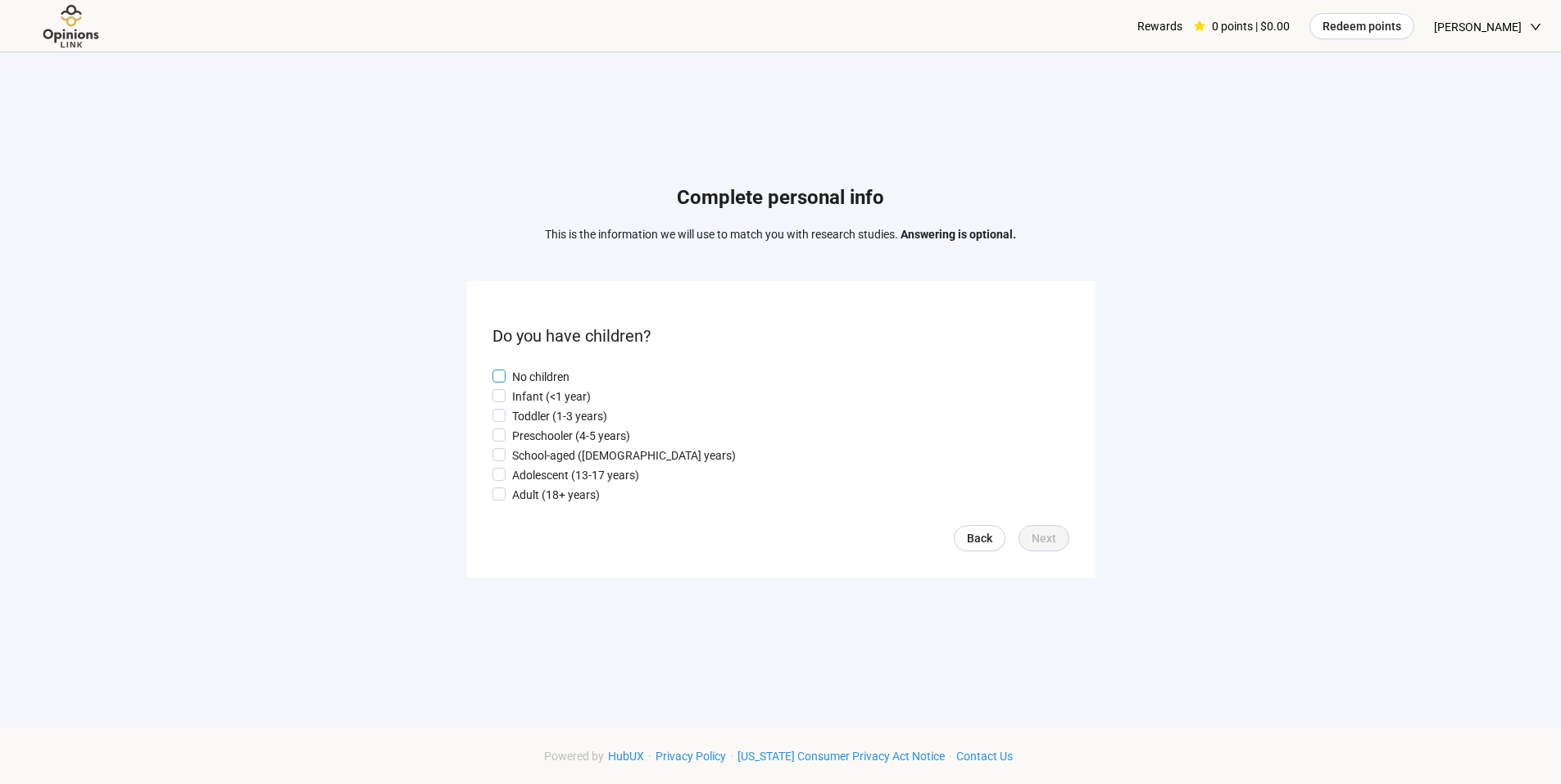
click at [499, 369] on span at bounding box center [499, 376] width 13 height 13
click at [1039, 535] on span "Next" at bounding box center [1044, 538] width 25 height 18
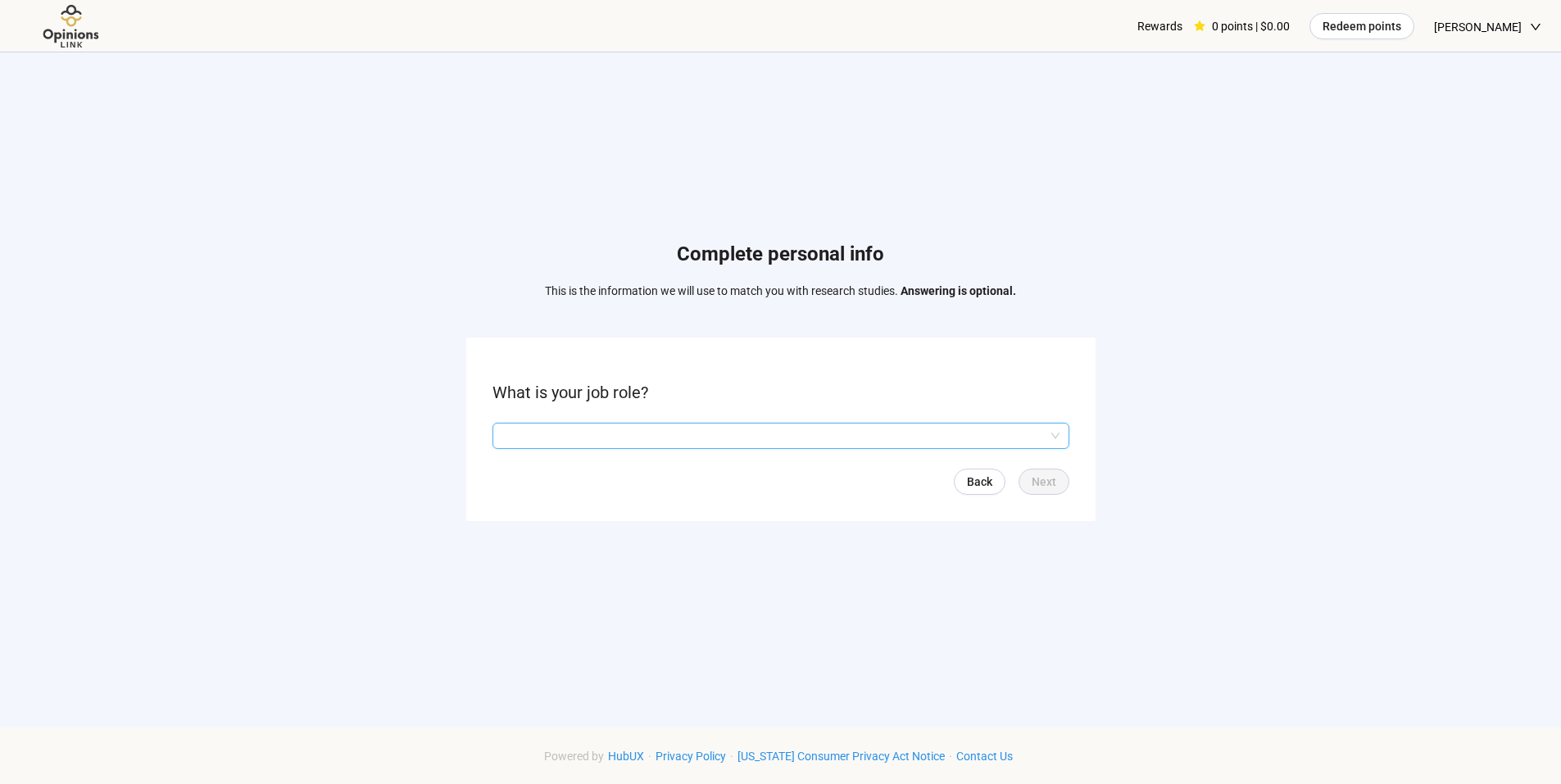
click at [921, 433] on input "search" at bounding box center [780, 436] width 558 height 25
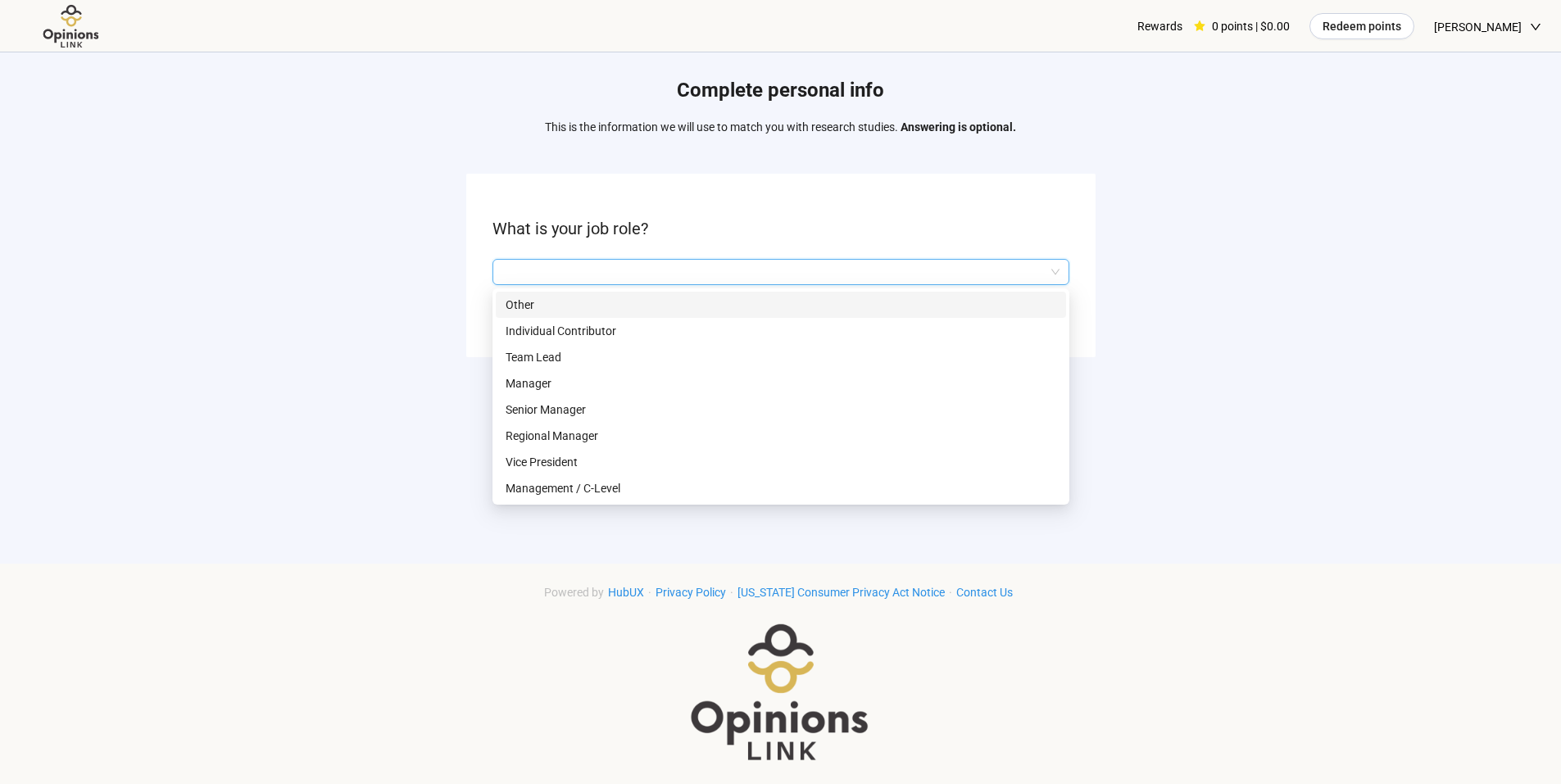
click at [539, 297] on p "Other" at bounding box center [781, 305] width 551 height 18
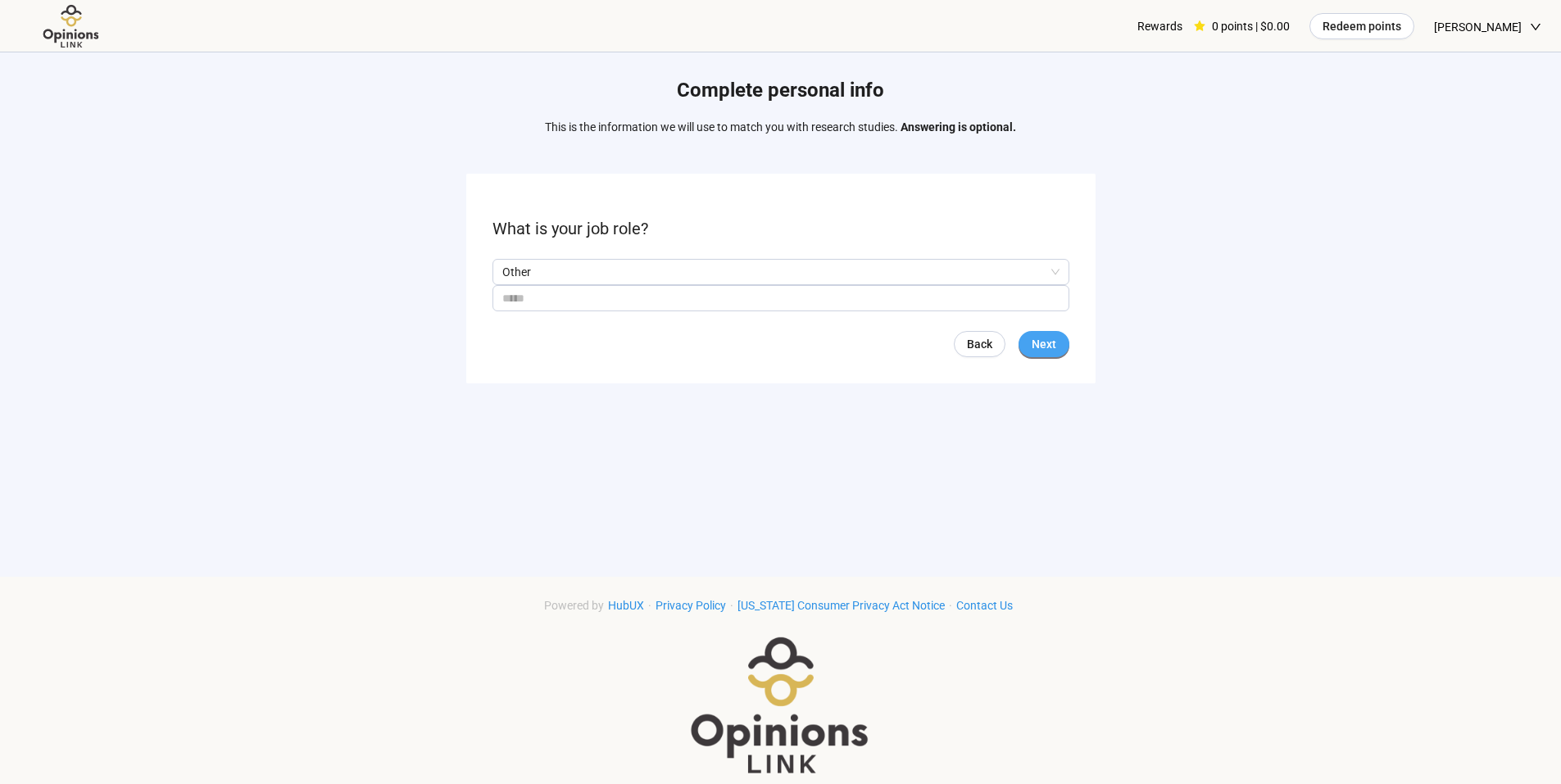
click at [1040, 341] on span "Next" at bounding box center [1044, 345] width 25 height 18
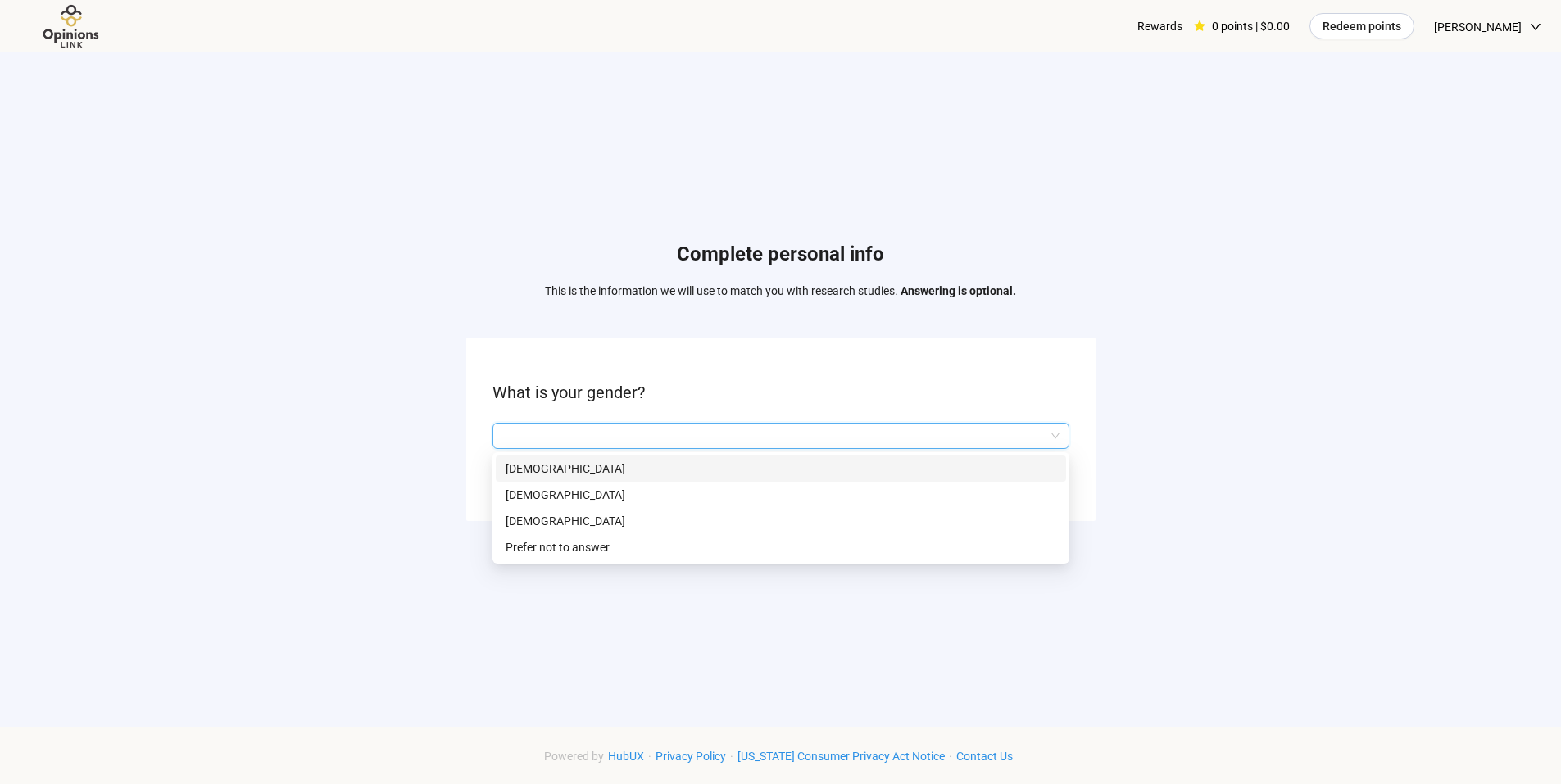
click at [885, 432] on input "search" at bounding box center [780, 436] width 558 height 25
click at [535, 486] on p "[DEMOGRAPHIC_DATA]" at bounding box center [781, 495] width 551 height 18
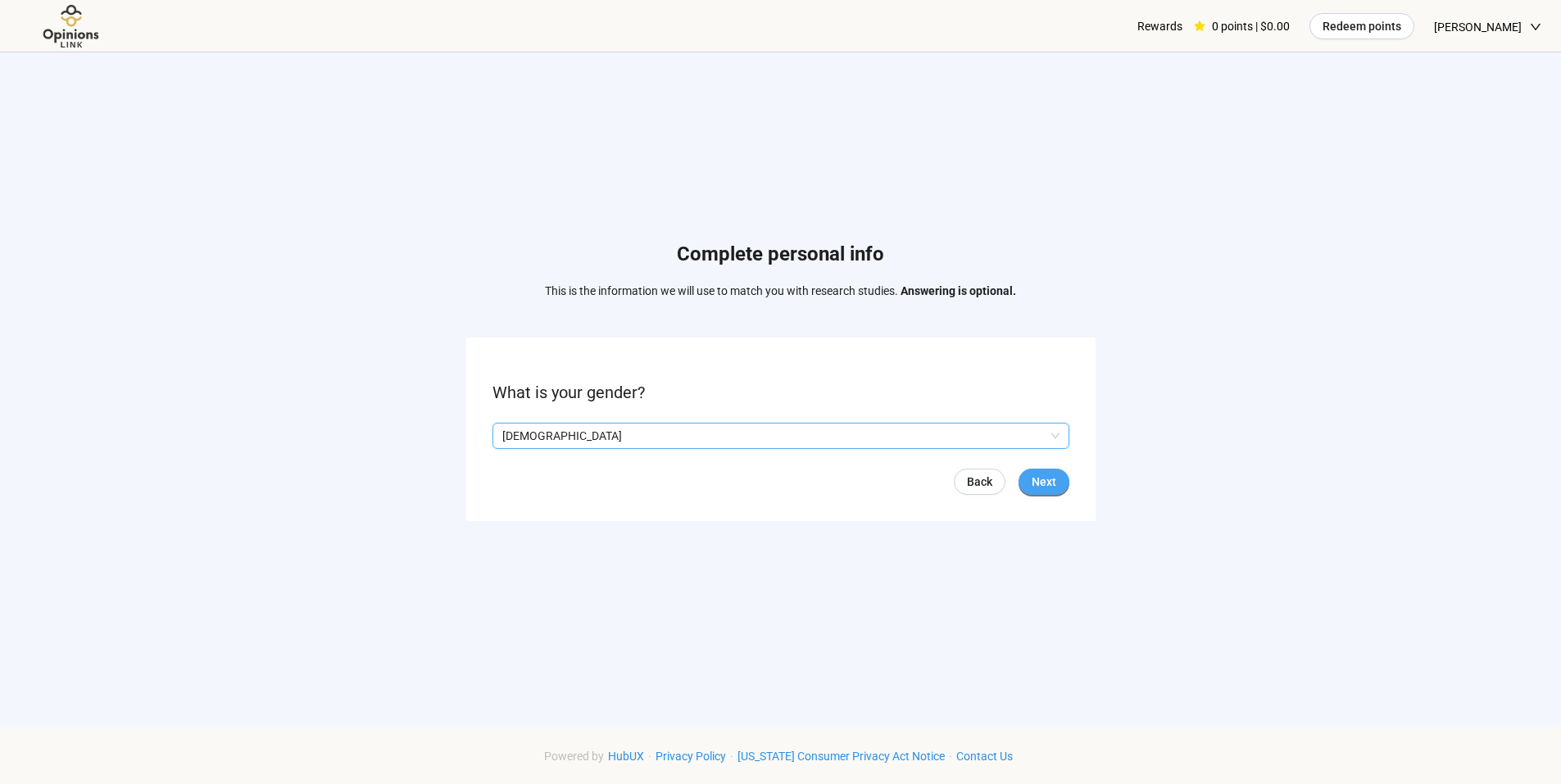
click at [1045, 474] on span "Next" at bounding box center [1044, 482] width 25 height 18
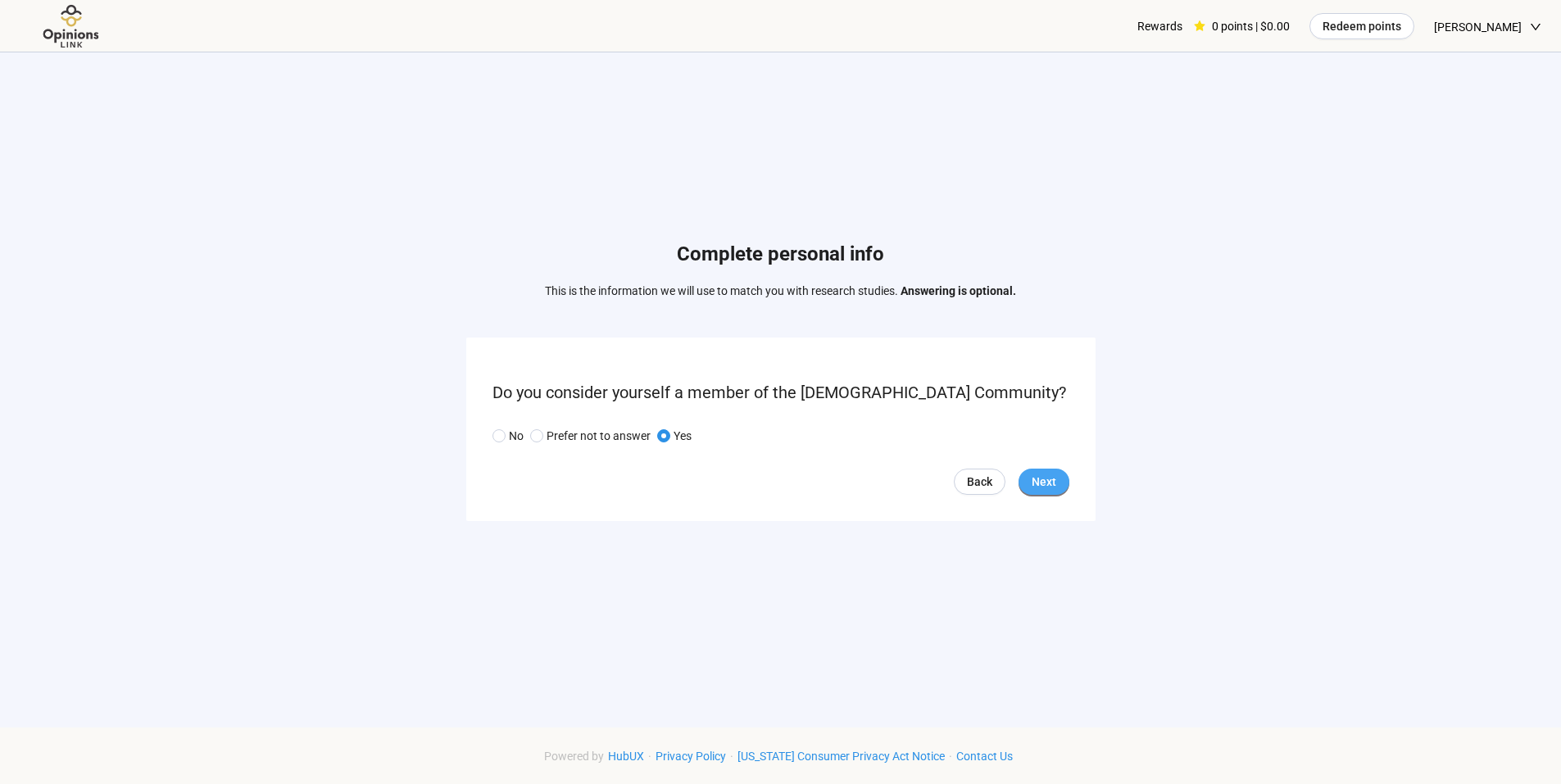
click at [1039, 477] on span "Next" at bounding box center [1044, 482] width 25 height 18
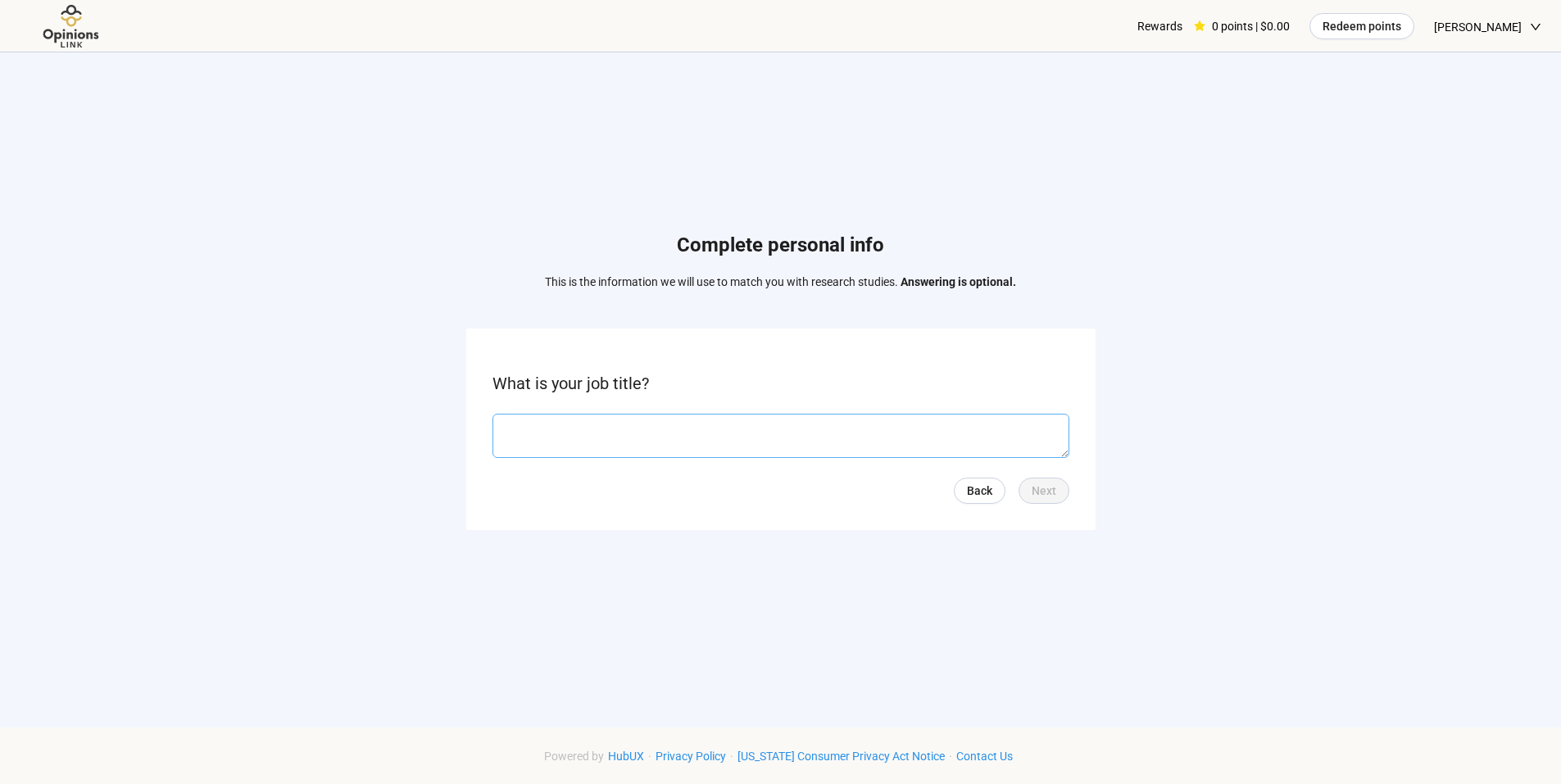
click at [948, 428] on textarea at bounding box center [780, 436] width 577 height 44
type textarea "*******"
click at [1039, 485] on span "Next" at bounding box center [1044, 491] width 25 height 18
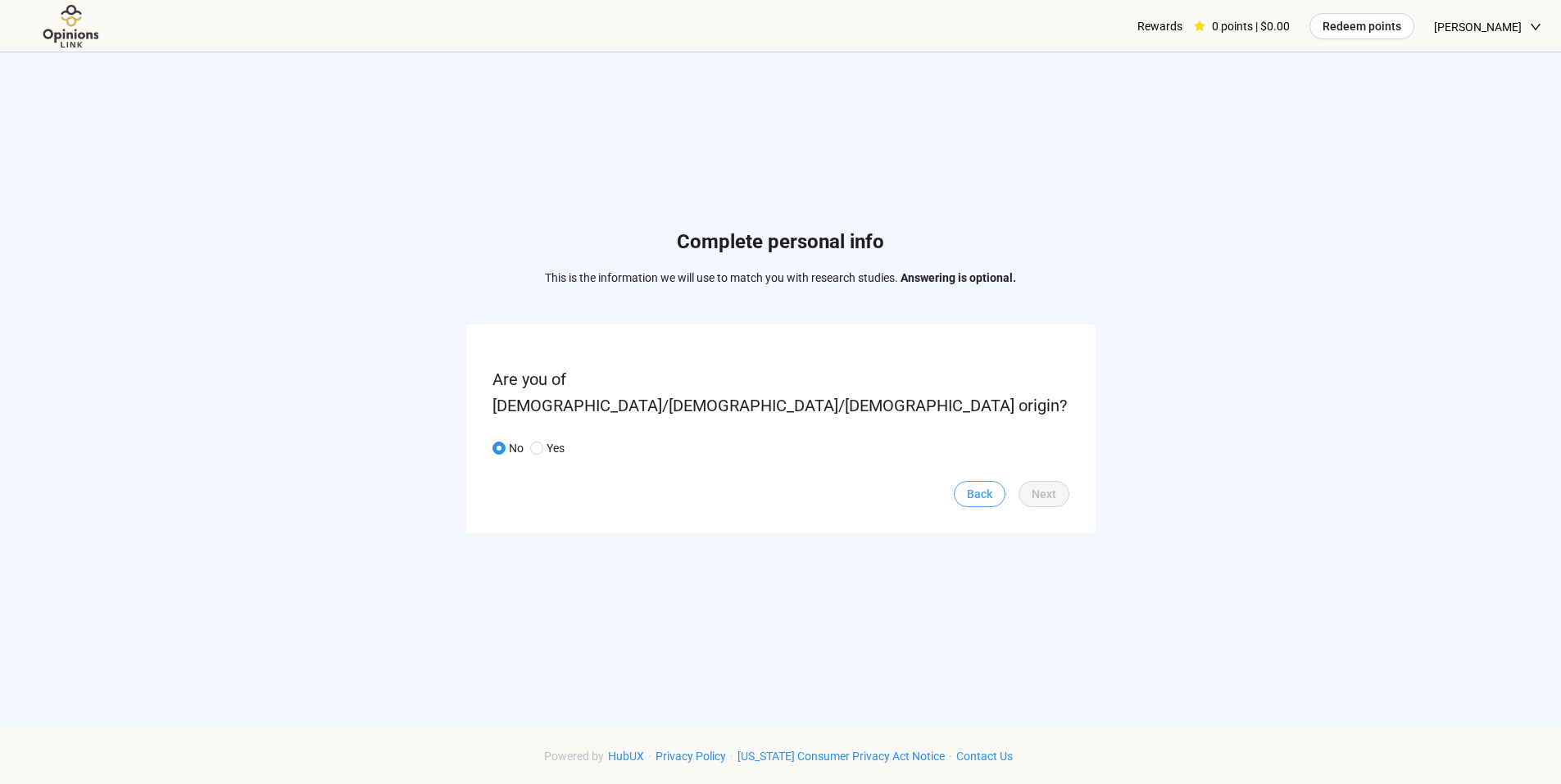
click at [973, 485] on span "Back" at bounding box center [980, 494] width 26 height 18
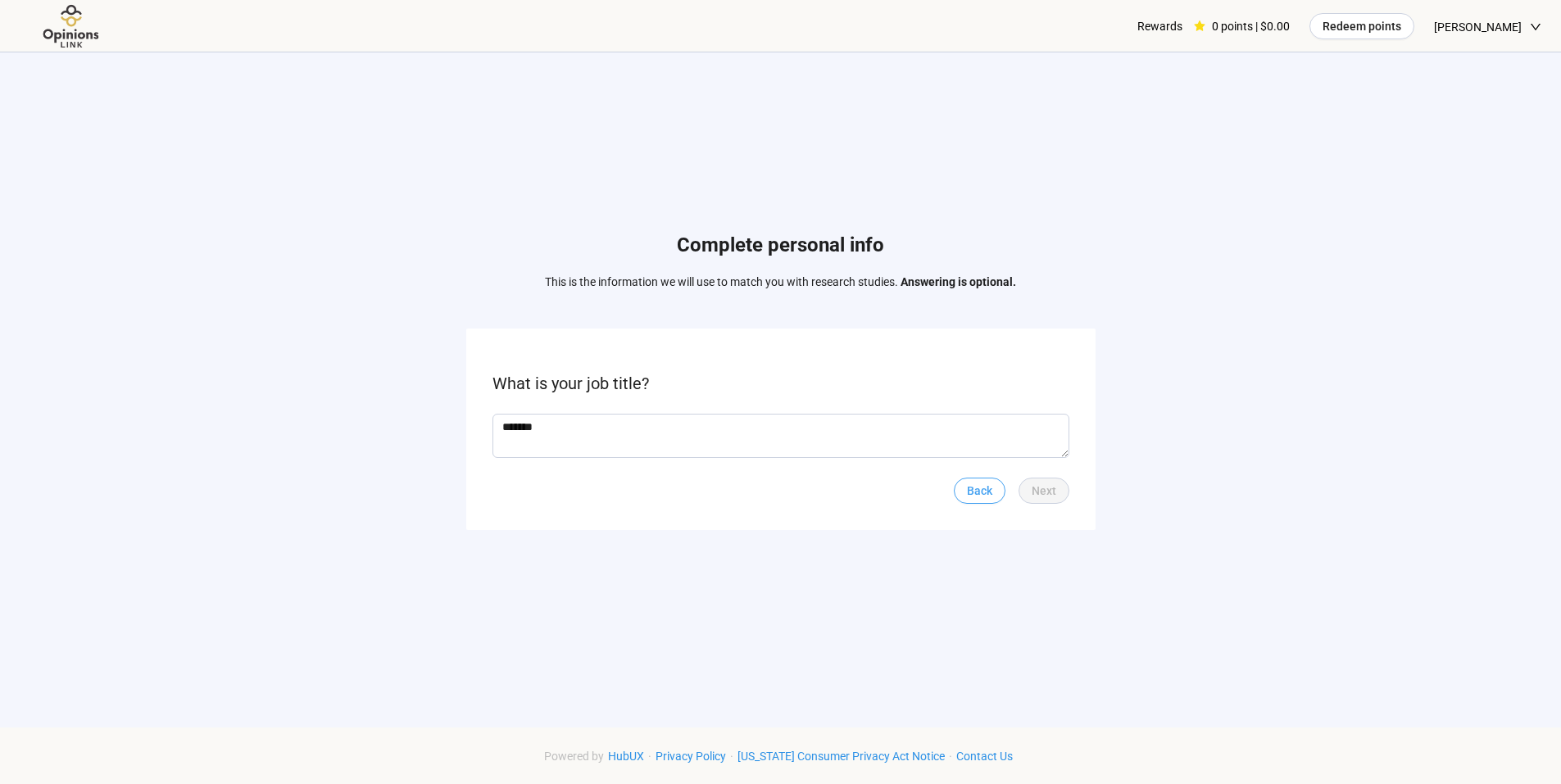
click at [983, 485] on span "Back" at bounding box center [980, 491] width 26 height 18
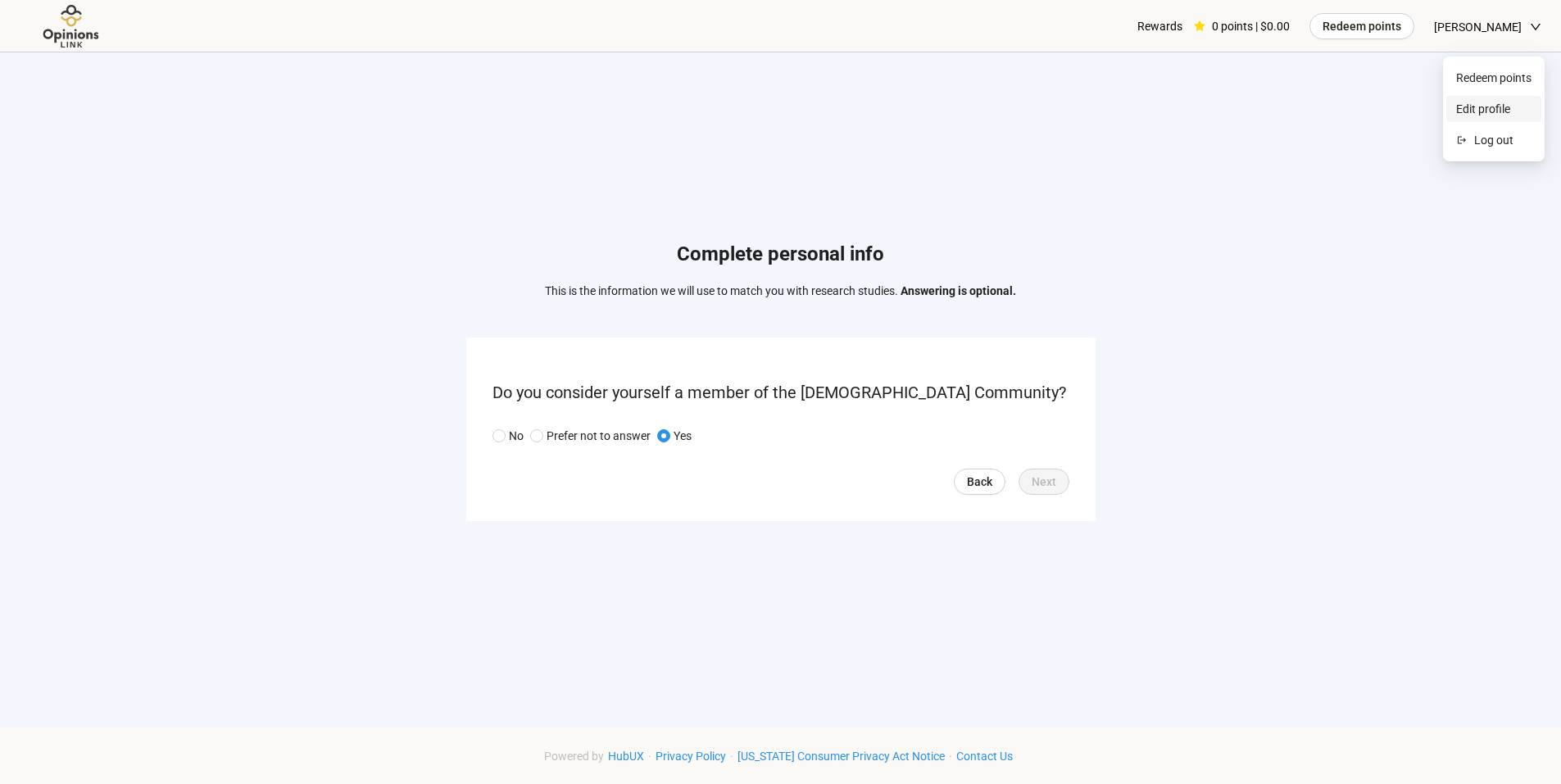
click at [1498, 108] on span "Edit profile" at bounding box center [1494, 109] width 76 height 18
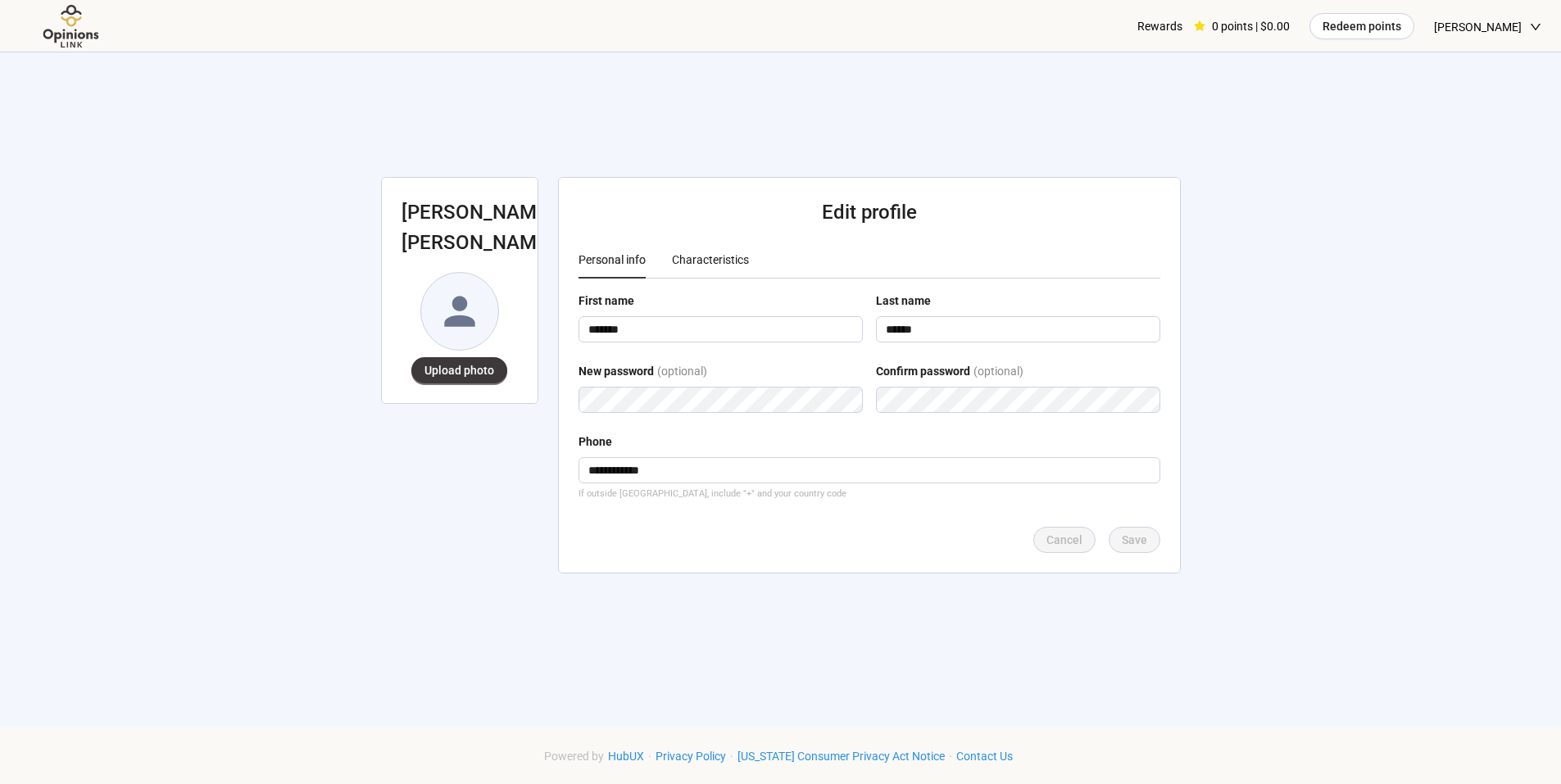
click at [728, 255] on div "Characteristics" at bounding box center [710, 260] width 77 height 18
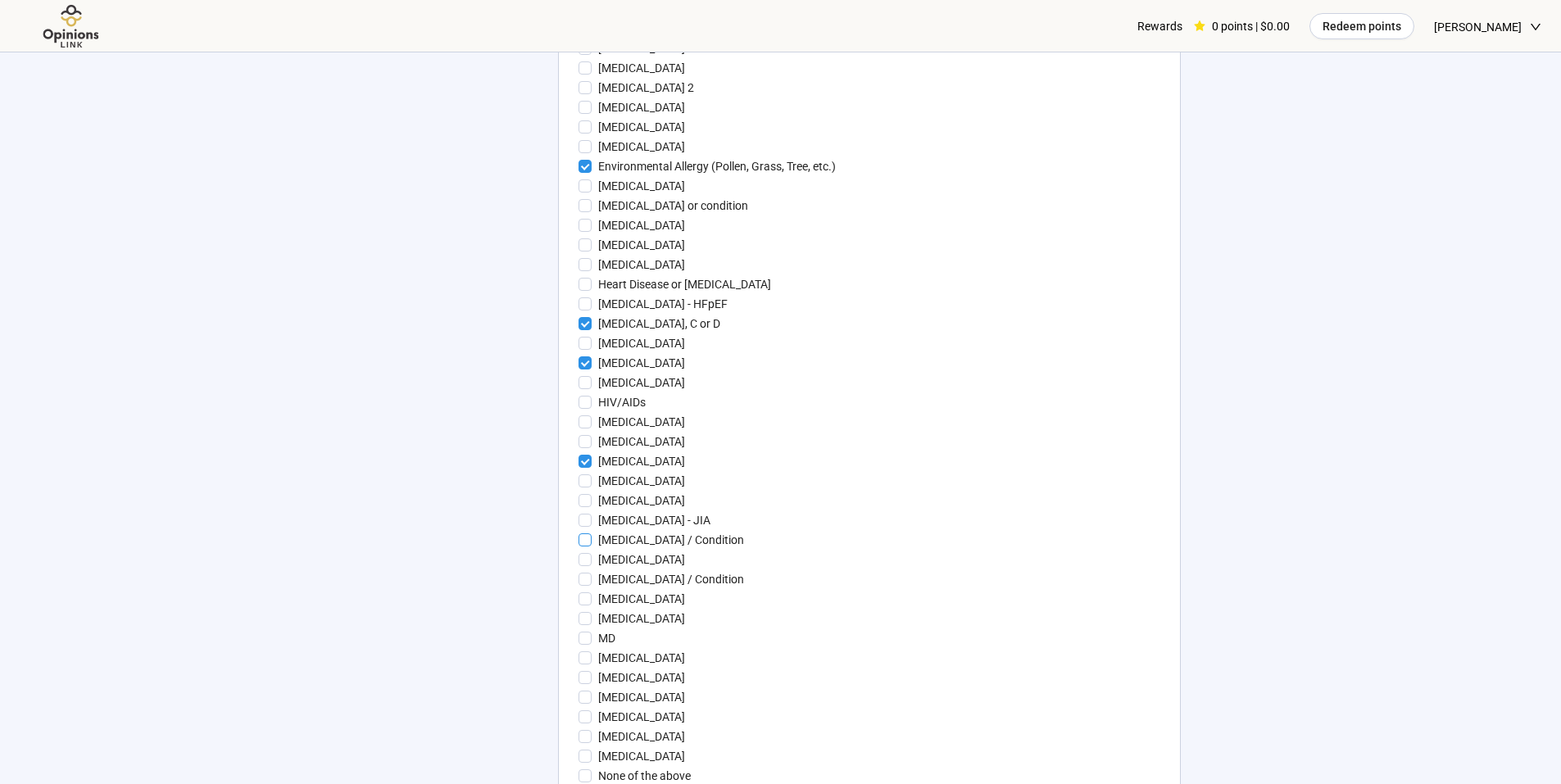
scroll to position [2130, 0]
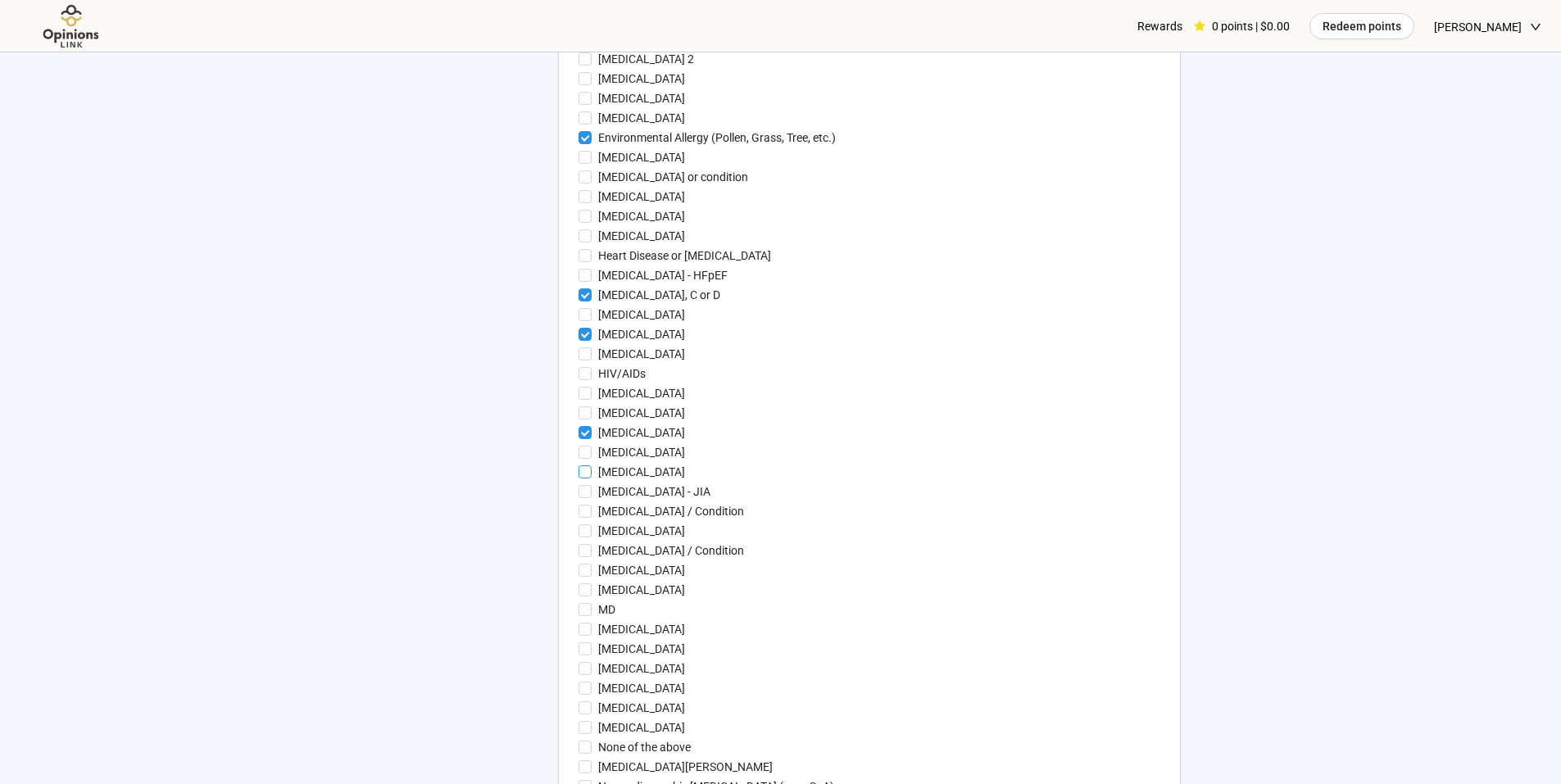
click at [581, 478] on span at bounding box center [585, 472] width 13 height 13
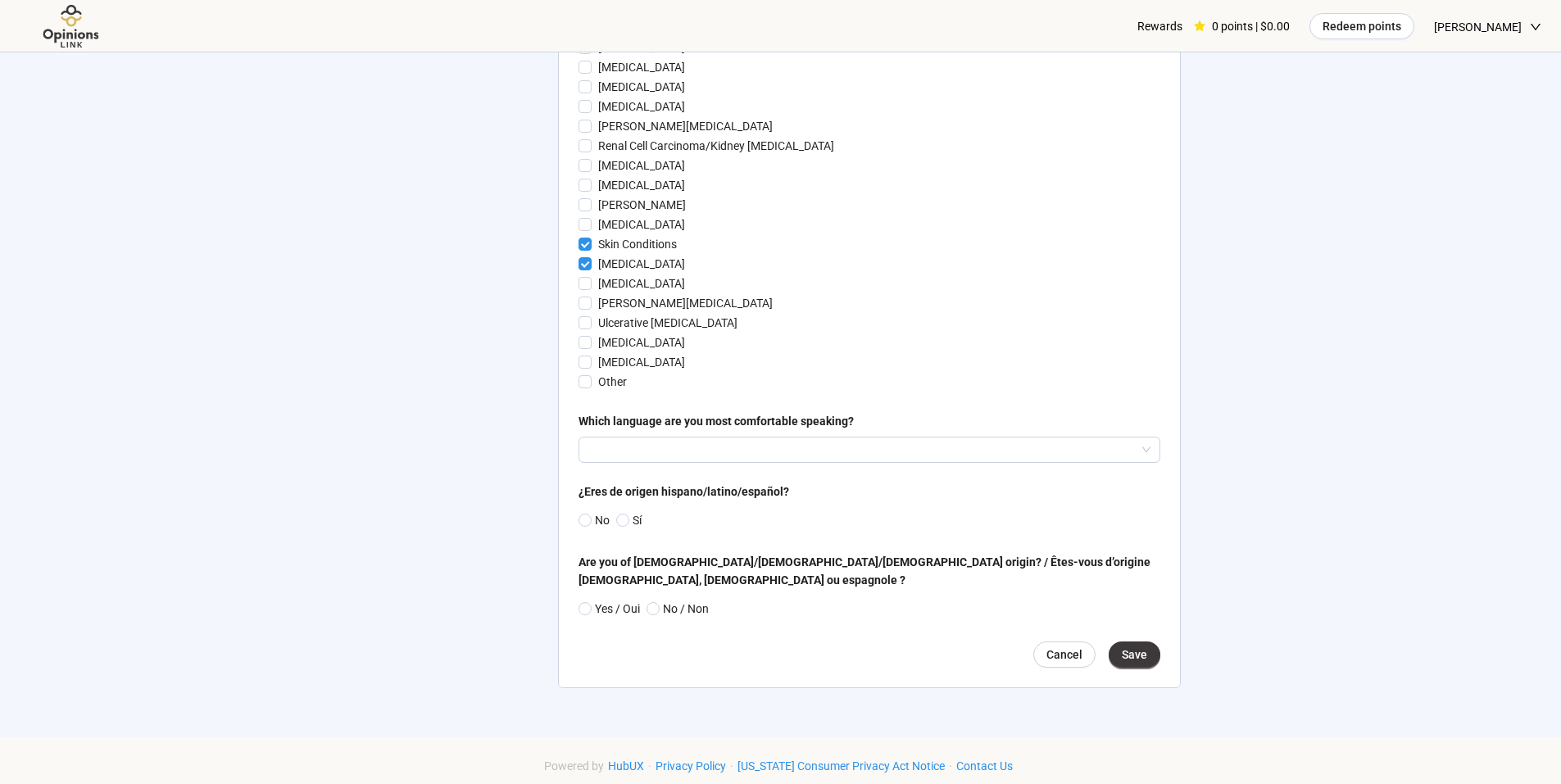
scroll to position [3031, 0]
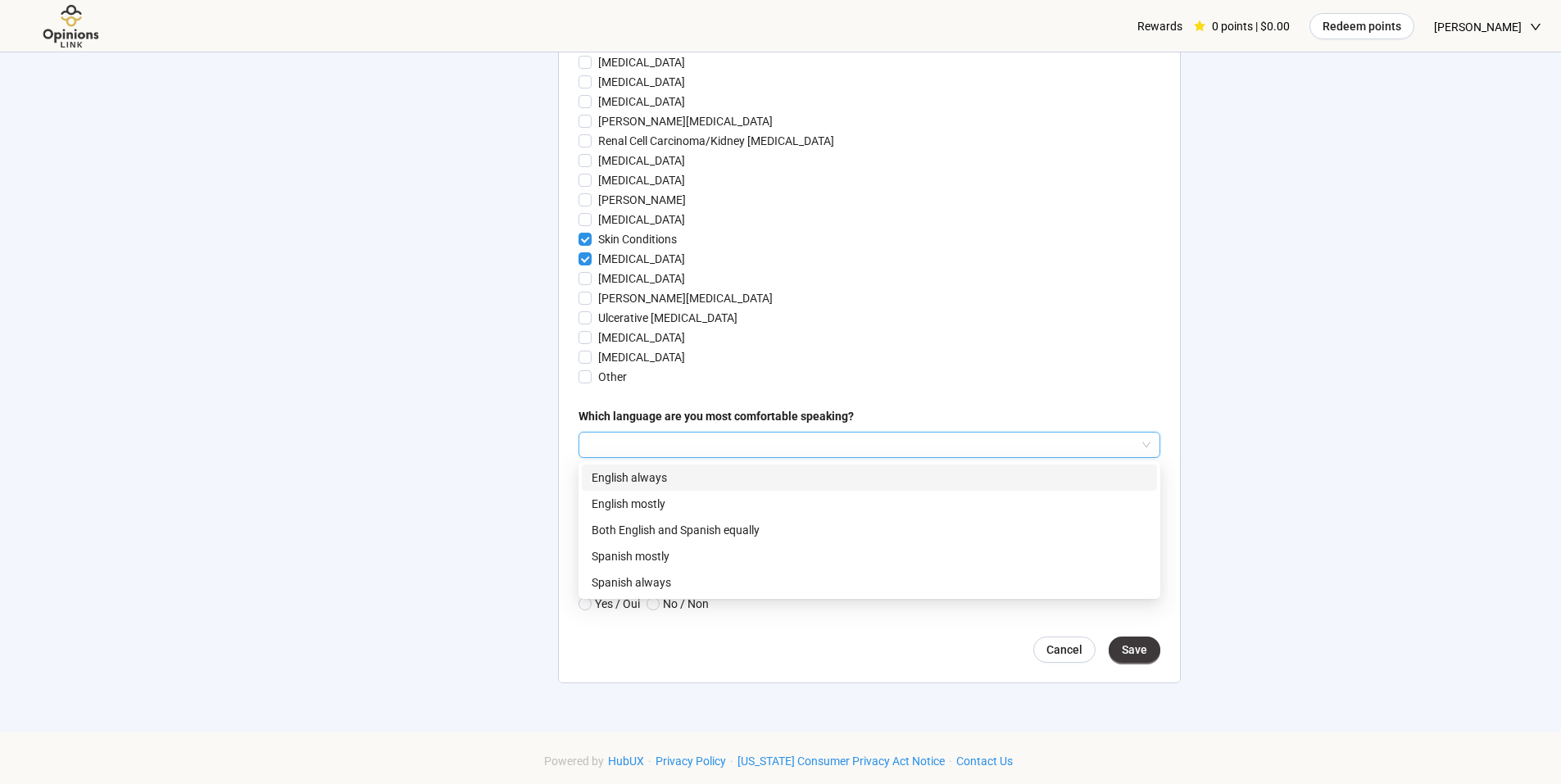
click at [744, 457] on input "search" at bounding box center [870, 445] width 562 height 25
click at [655, 486] on p "English always" at bounding box center [869, 478] width 556 height 18
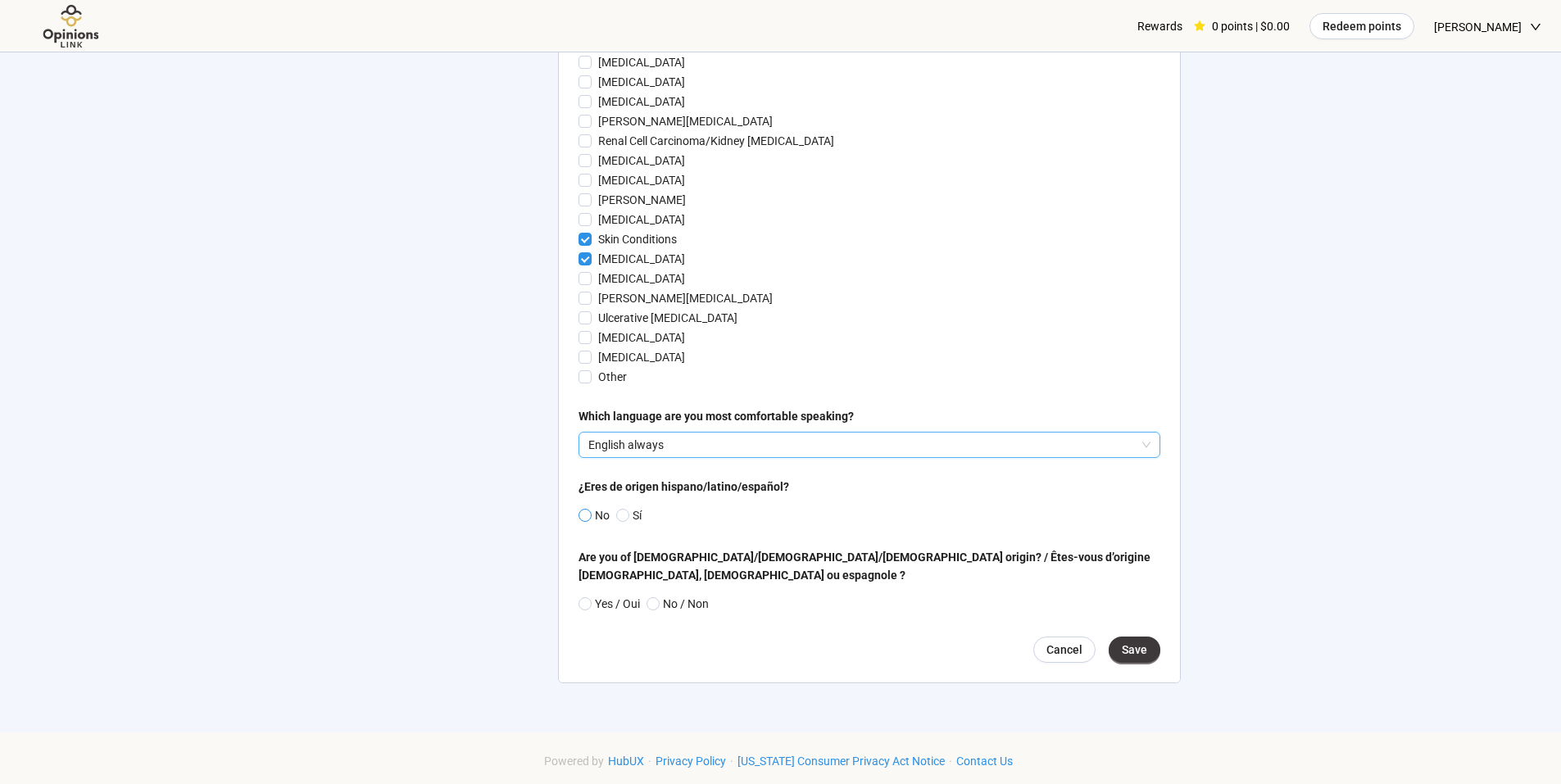
click at [581, 521] on span at bounding box center [585, 515] width 13 height 13
click at [1136, 659] on span "Save" at bounding box center [1134, 649] width 26 height 18
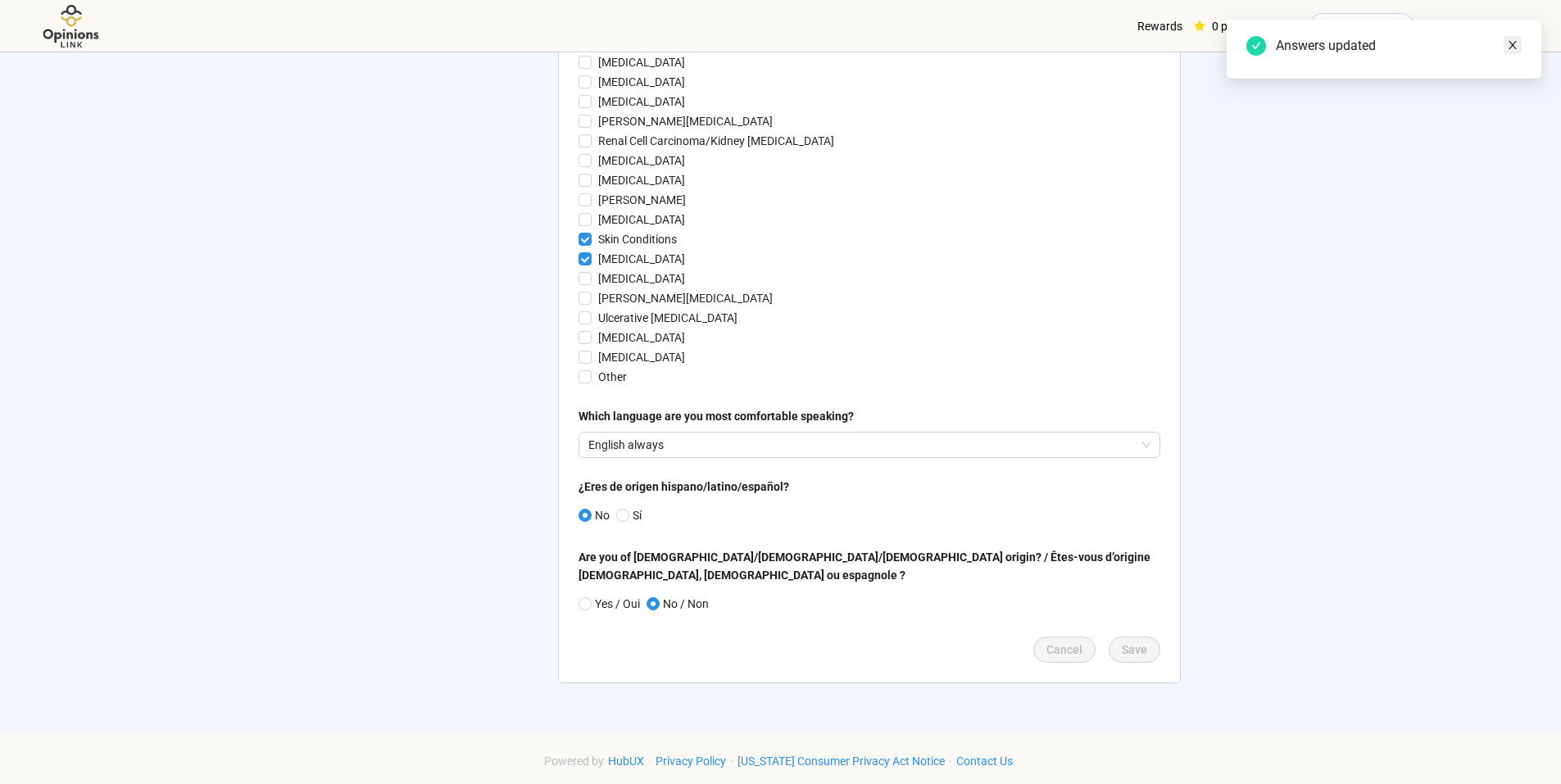
click at [1514, 42] on icon "close" at bounding box center [1512, 44] width 8 height 8
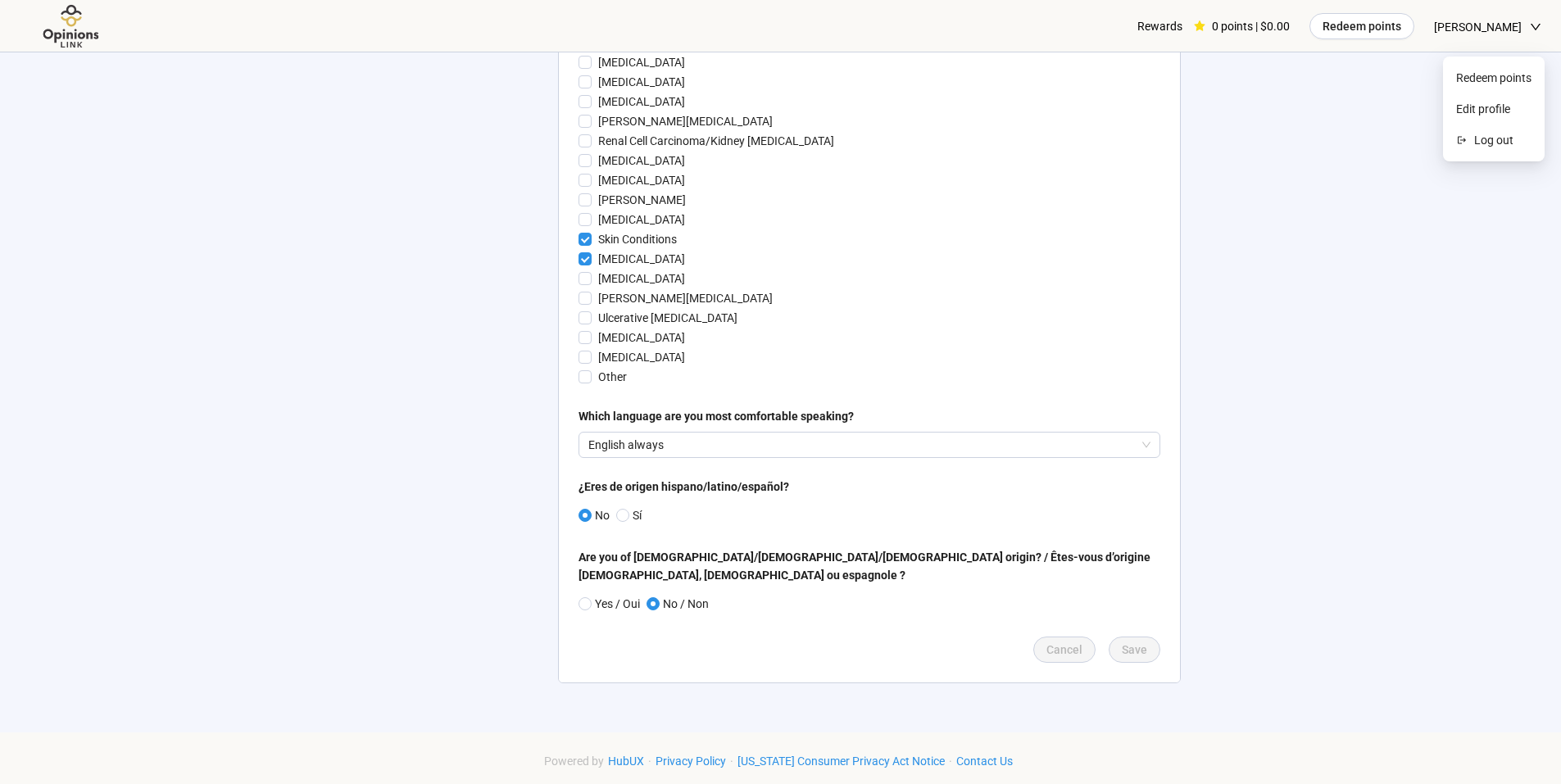
click at [1490, 26] on span "[PERSON_NAME]" at bounding box center [1477, 27] width 88 height 53
click at [68, 18] on img at bounding box center [71, 26] width 103 height 45
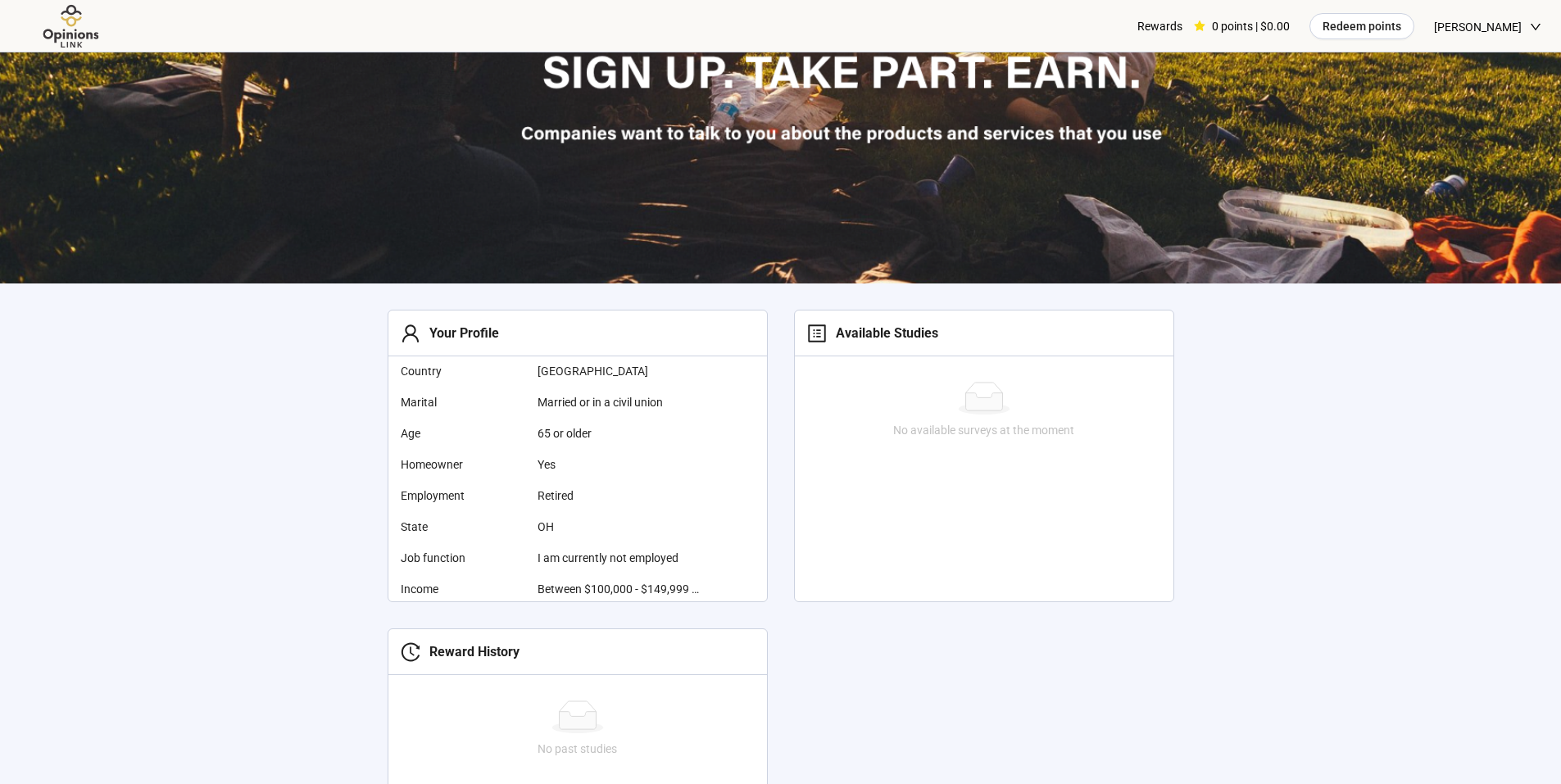
scroll to position [410, 0]
